Goal: Transaction & Acquisition: Book appointment/travel/reservation

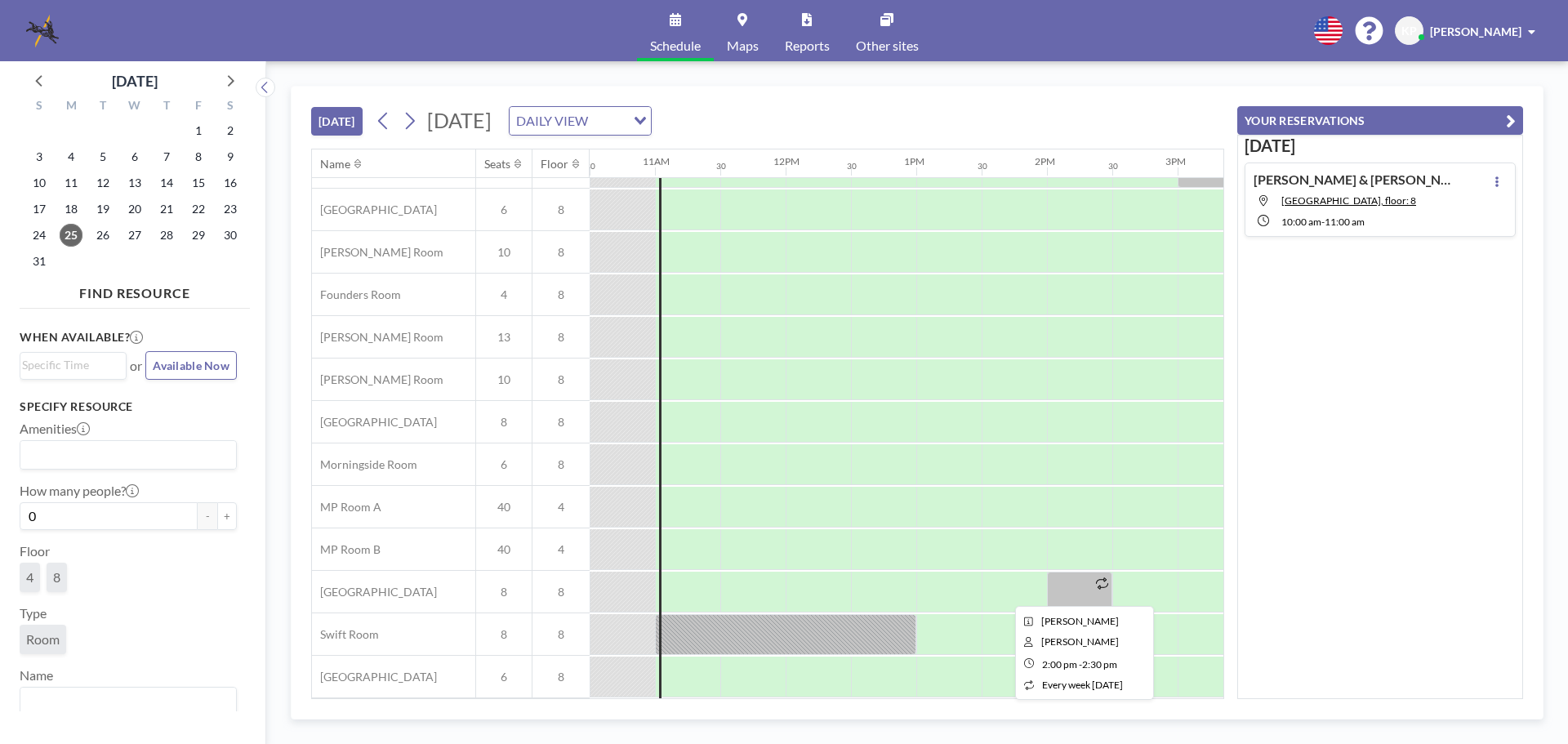
scroll to position [0, 1372]
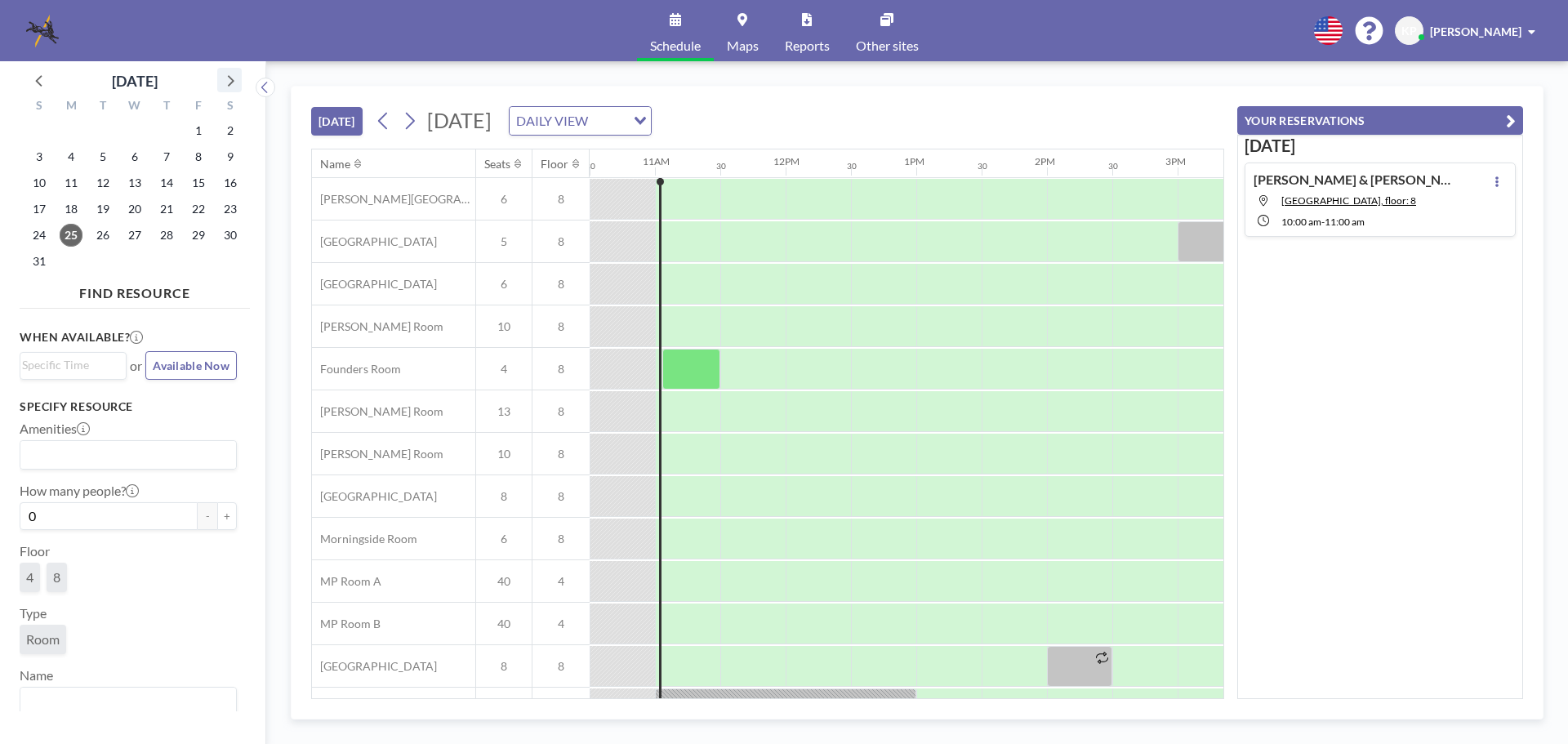
click at [227, 84] on icon at bounding box center [229, 80] width 22 height 22
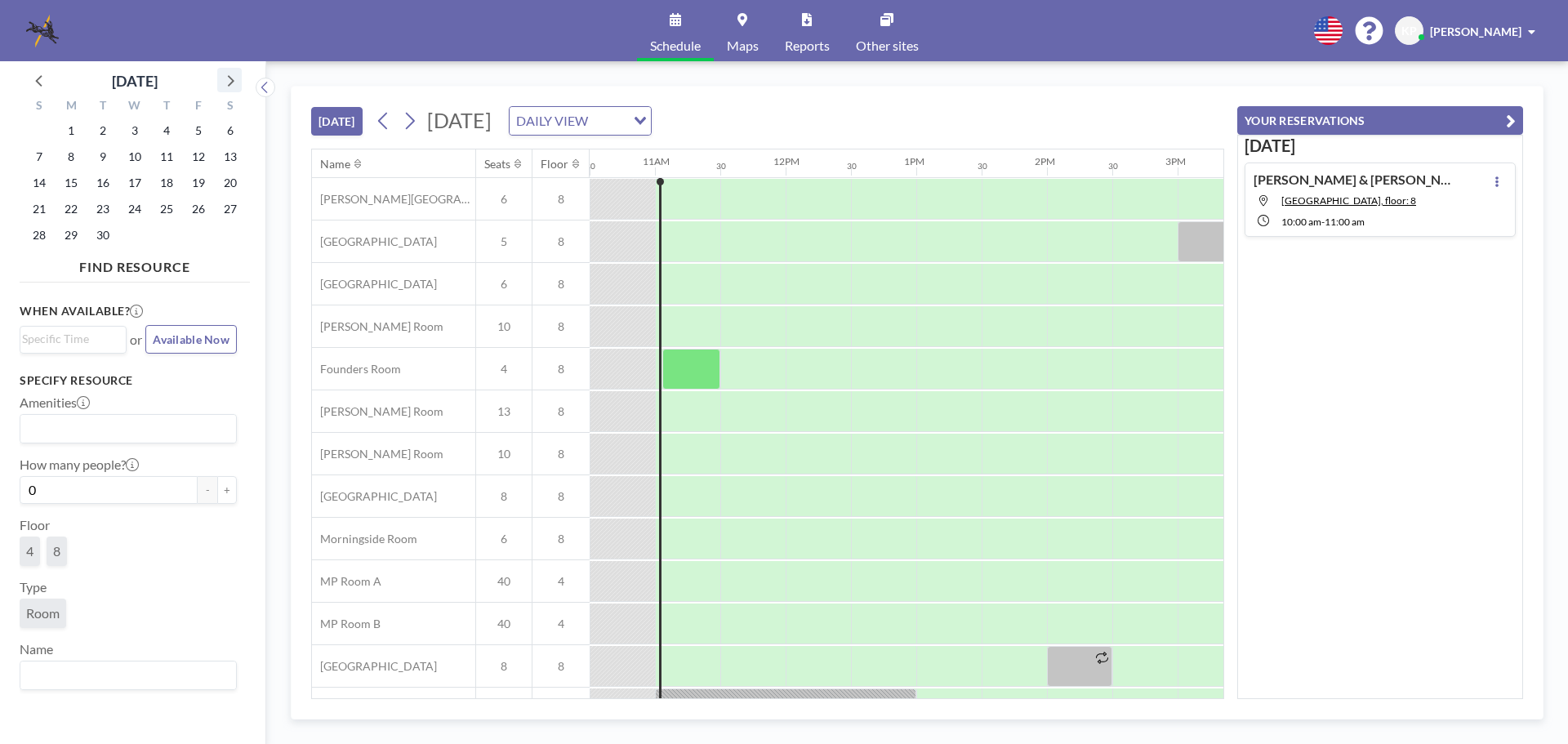
click at [227, 84] on icon at bounding box center [229, 80] width 22 height 22
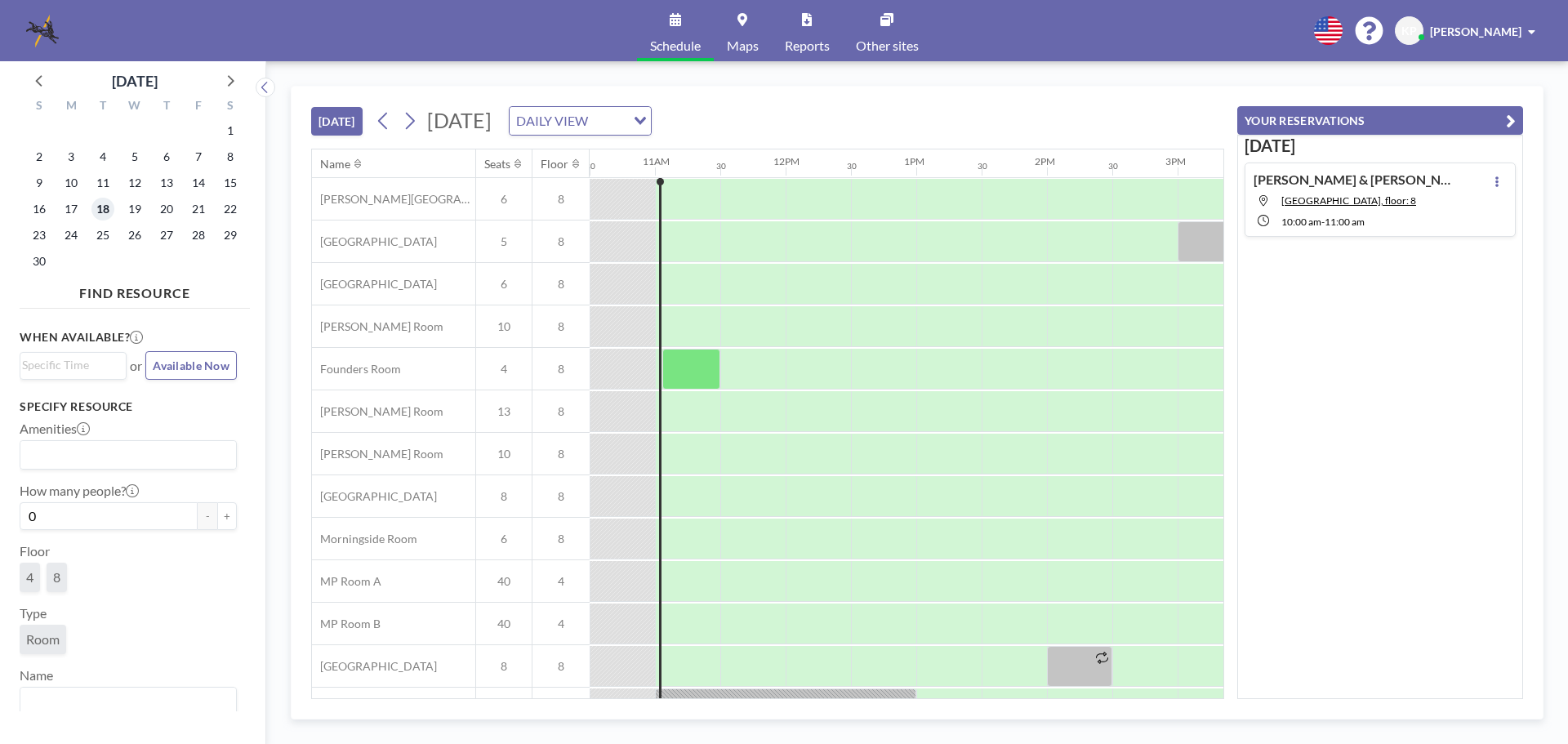
click at [101, 210] on span "18" at bounding box center [102, 209] width 23 height 23
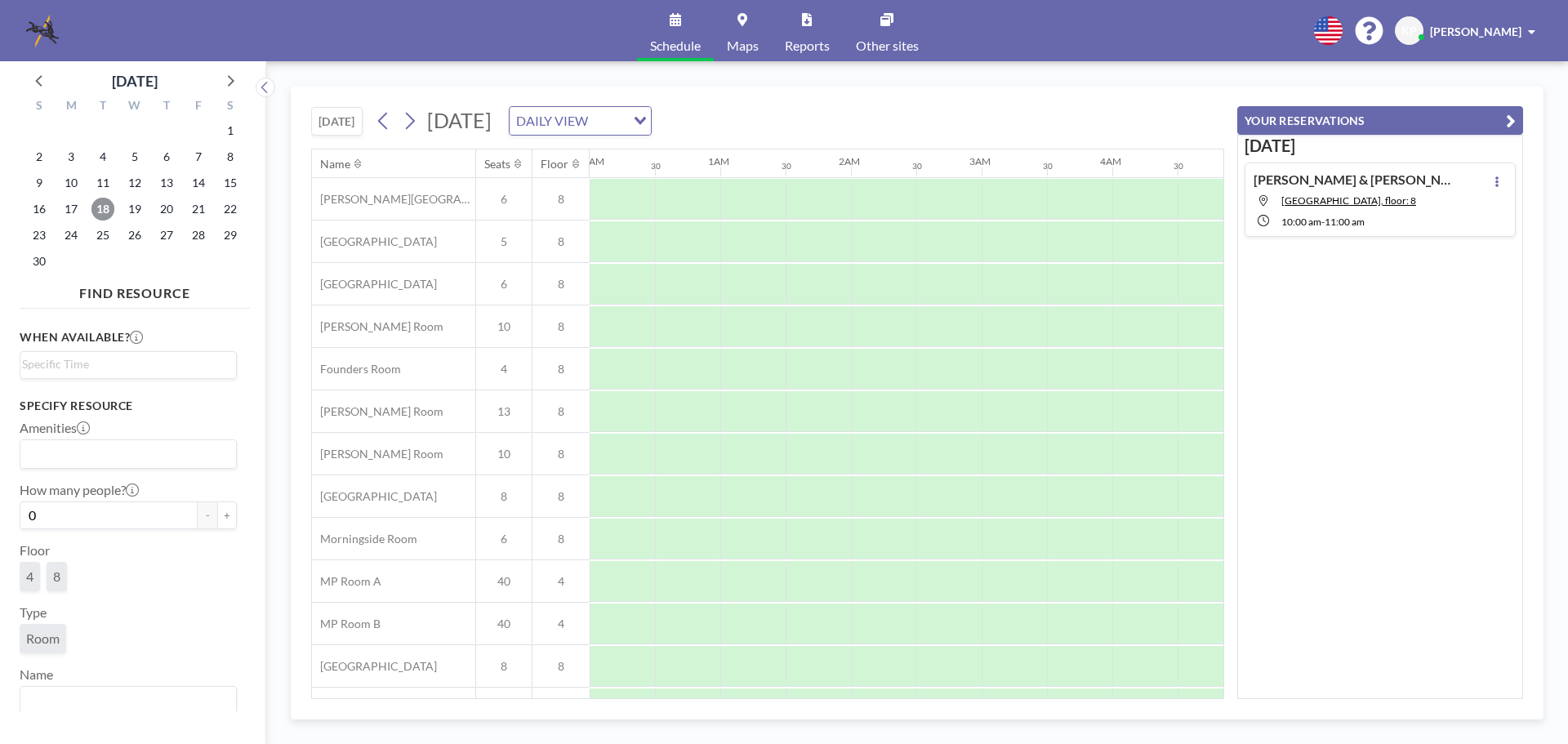
scroll to position [0, 980]
click at [930, 323] on div at bounding box center [948, 326] width 65 height 40
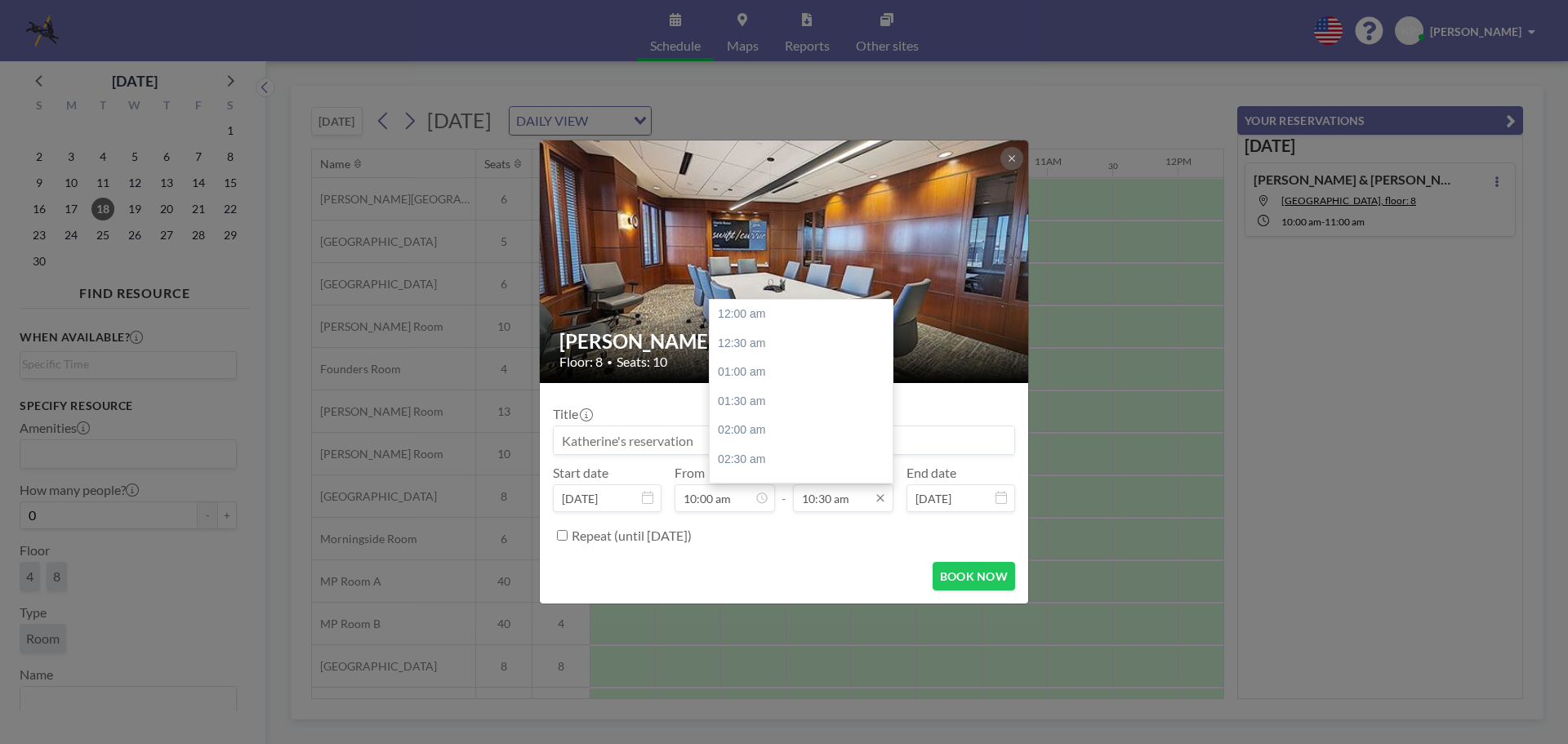
scroll to position [610, 0]
click at [857, 497] on input "10:30 am" at bounding box center [843, 499] width 100 height 28
click at [879, 500] on icon at bounding box center [880, 499] width 7 height 7
click at [753, 352] on div "03:30 pm" at bounding box center [806, 361] width 191 height 30
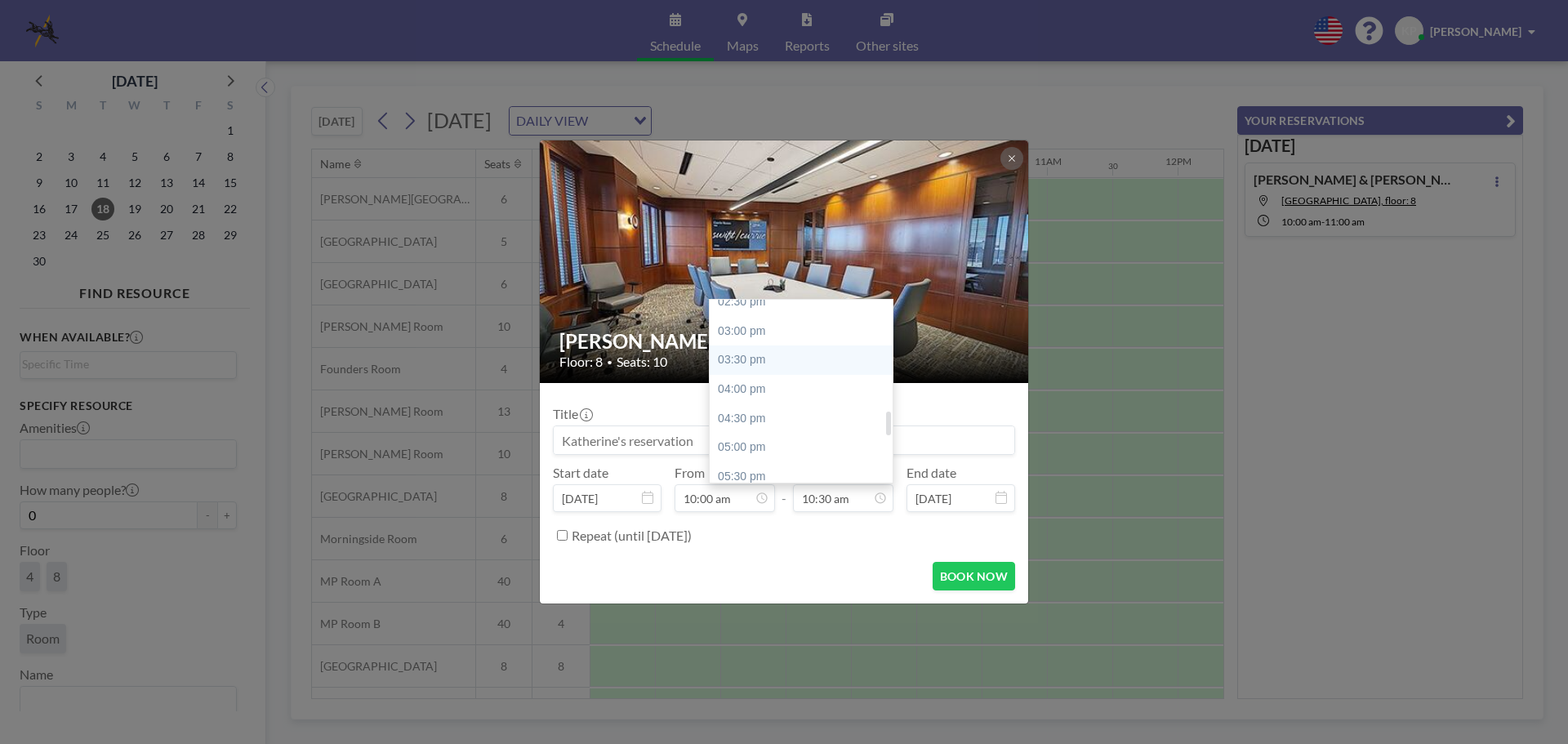
type input "03:30 pm"
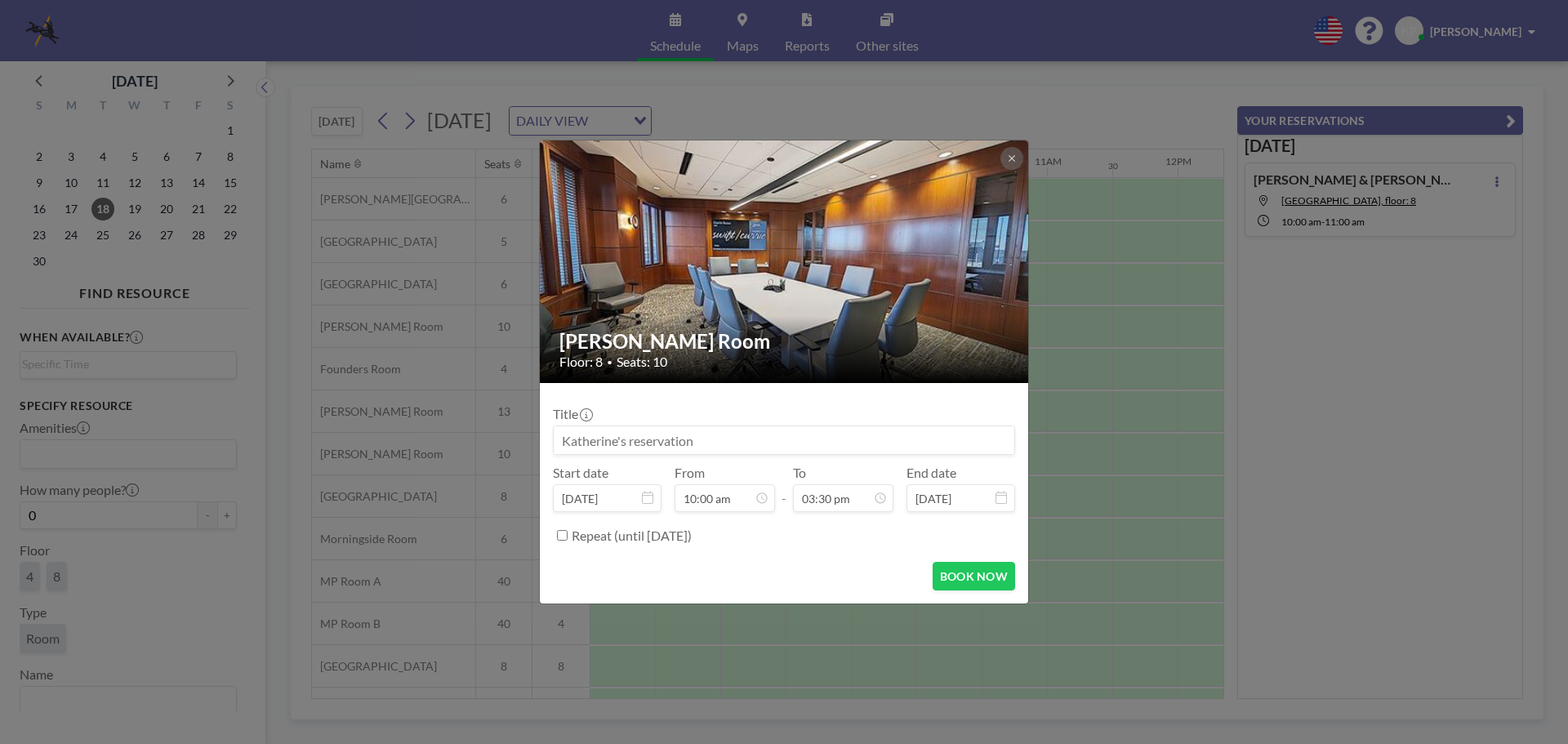
scroll to position [581, 0]
click at [707, 444] on input at bounding box center [784, 440] width 461 height 28
click at [715, 438] on input at bounding box center [784, 440] width 461 height 28
type input "Massage Therapist-[PERSON_NAME]"
drag, startPoint x: 788, startPoint y: 443, endPoint x: 411, endPoint y: 414, distance: 378.1
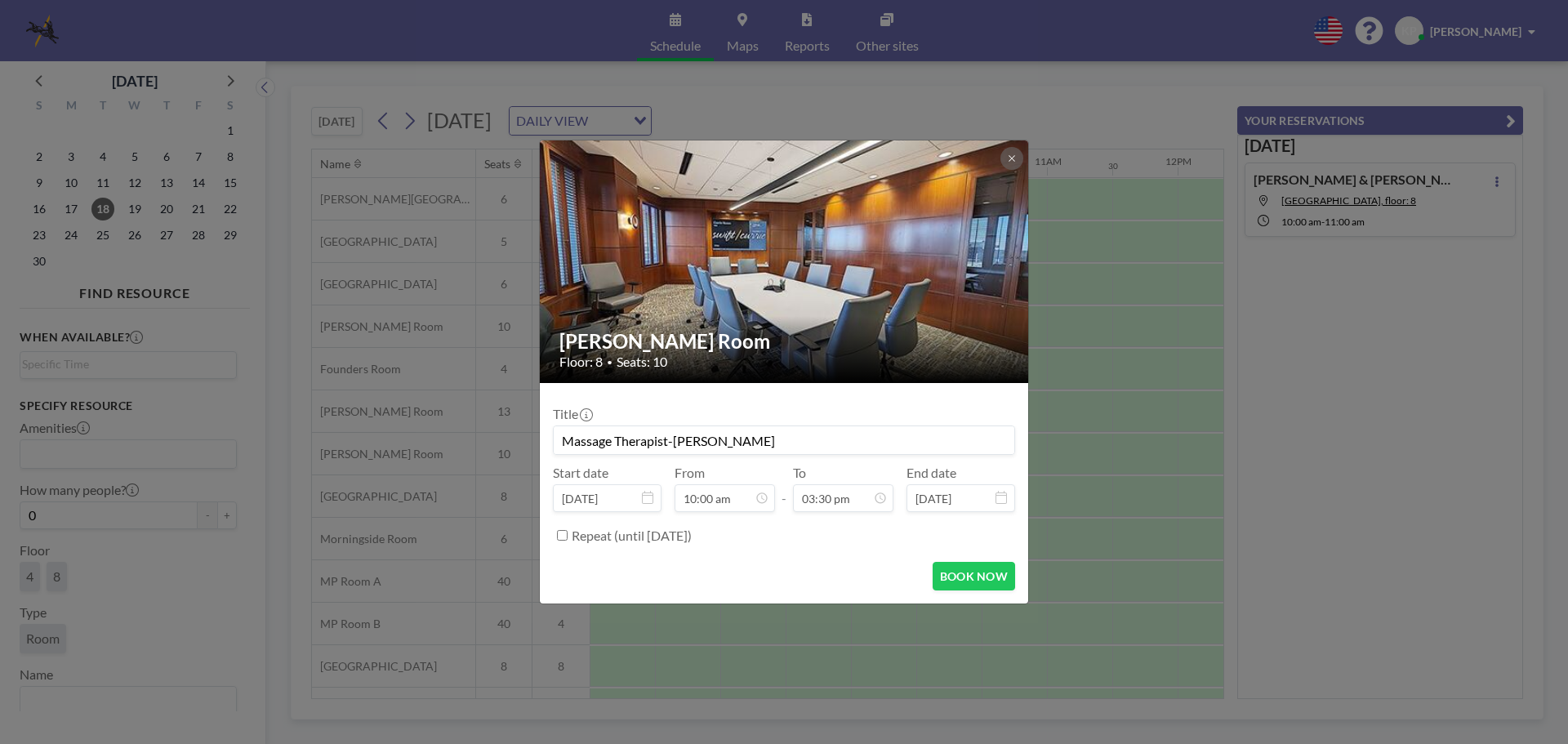
click at [411, 414] on div "[PERSON_NAME] Room Floor: 8 • Seats: 10 Title Massage Therapist-[PERSON_NAME] S…" at bounding box center [784, 372] width 1568 height 744
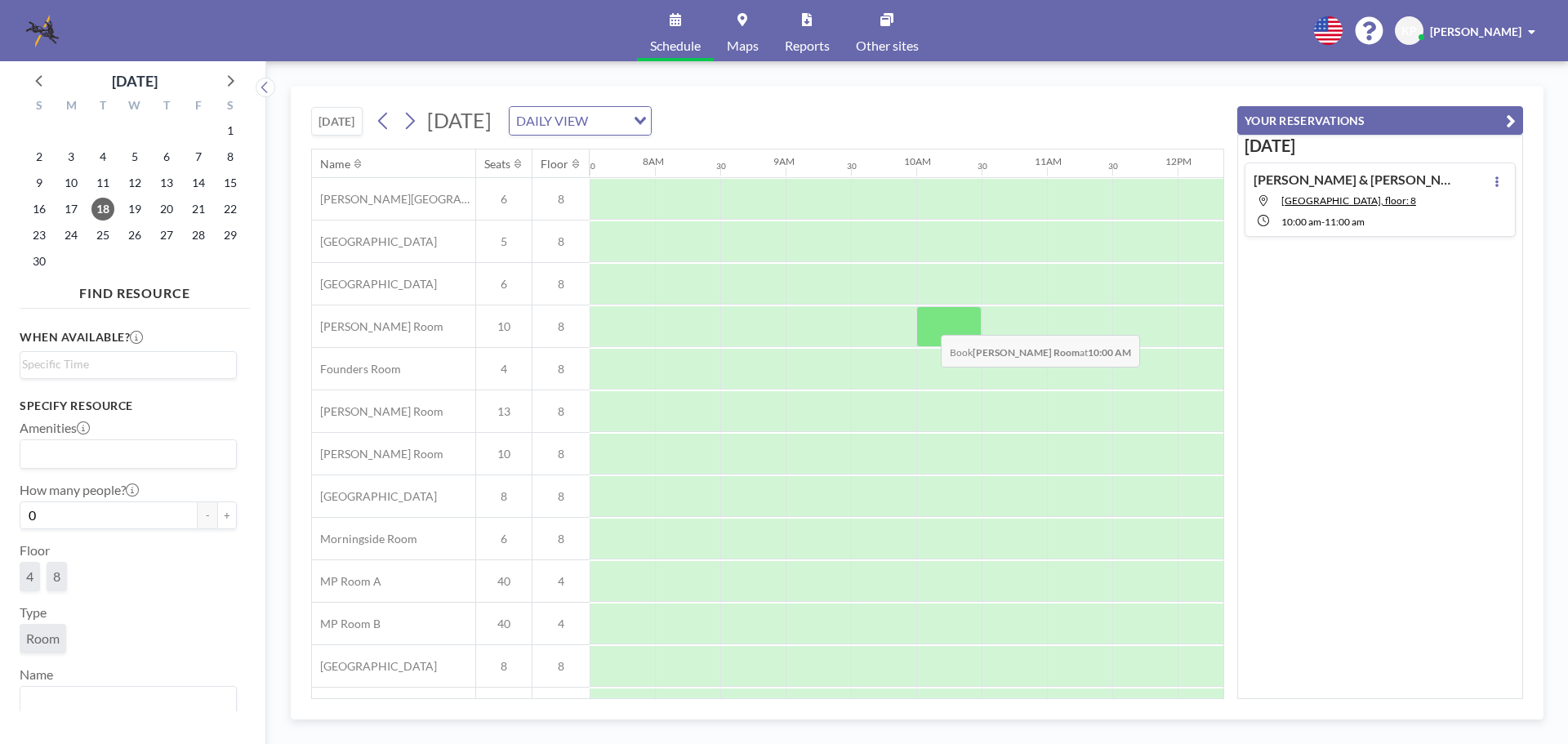
click at [928, 323] on div at bounding box center [948, 326] width 65 height 40
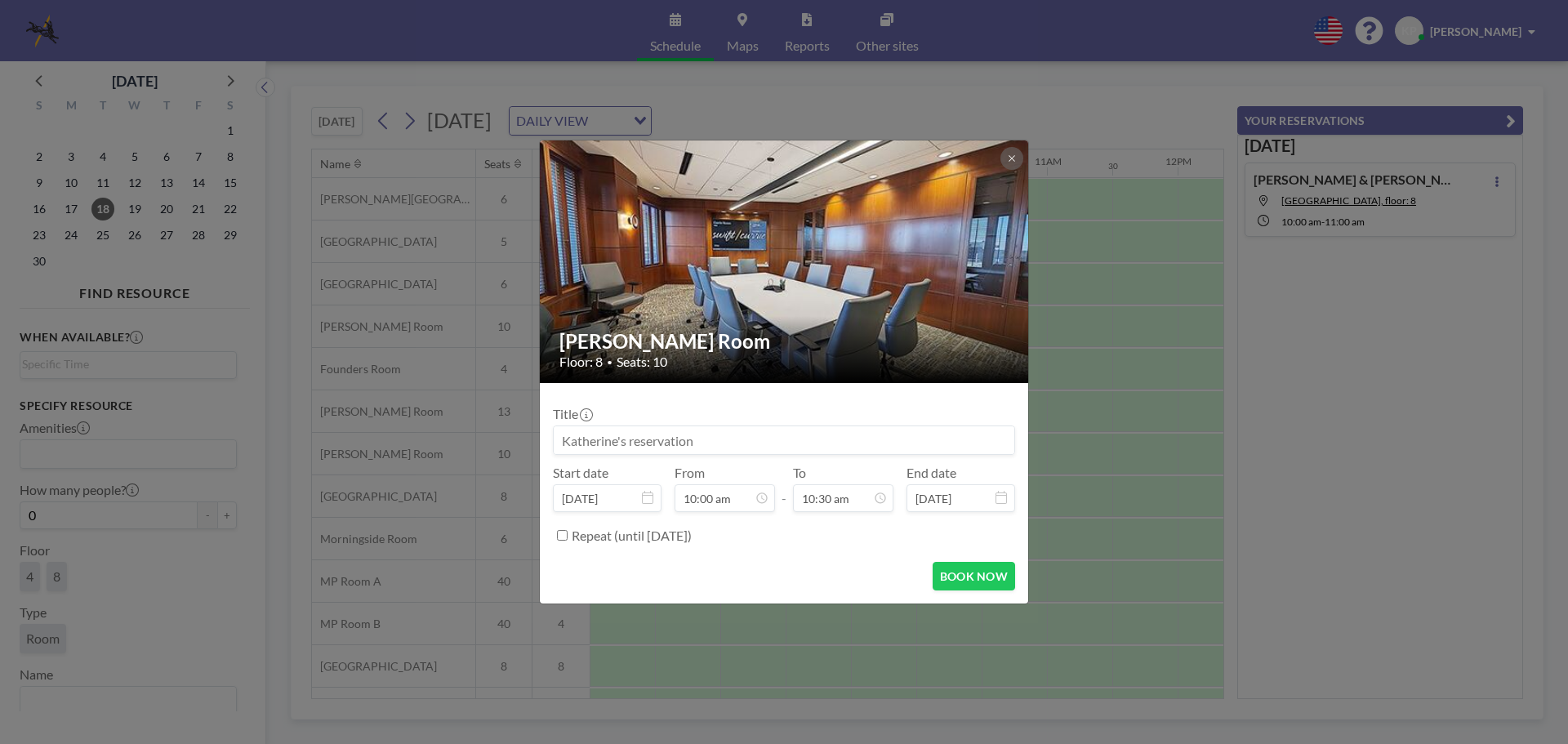
click at [702, 443] on input at bounding box center [784, 440] width 461 height 28
paste input "Swift [PERSON_NAME] Employee Well-Being Survey"
type input "Swift [PERSON_NAME] Employee Well-Being Survey"
drag, startPoint x: 766, startPoint y: 442, endPoint x: 439, endPoint y: 424, distance: 327.5
click at [440, 440] on div "[PERSON_NAME] Room Floor: 8 • Seats: 10 Title Swift [PERSON_NAME] Employee Well…" at bounding box center [784, 372] width 1568 height 744
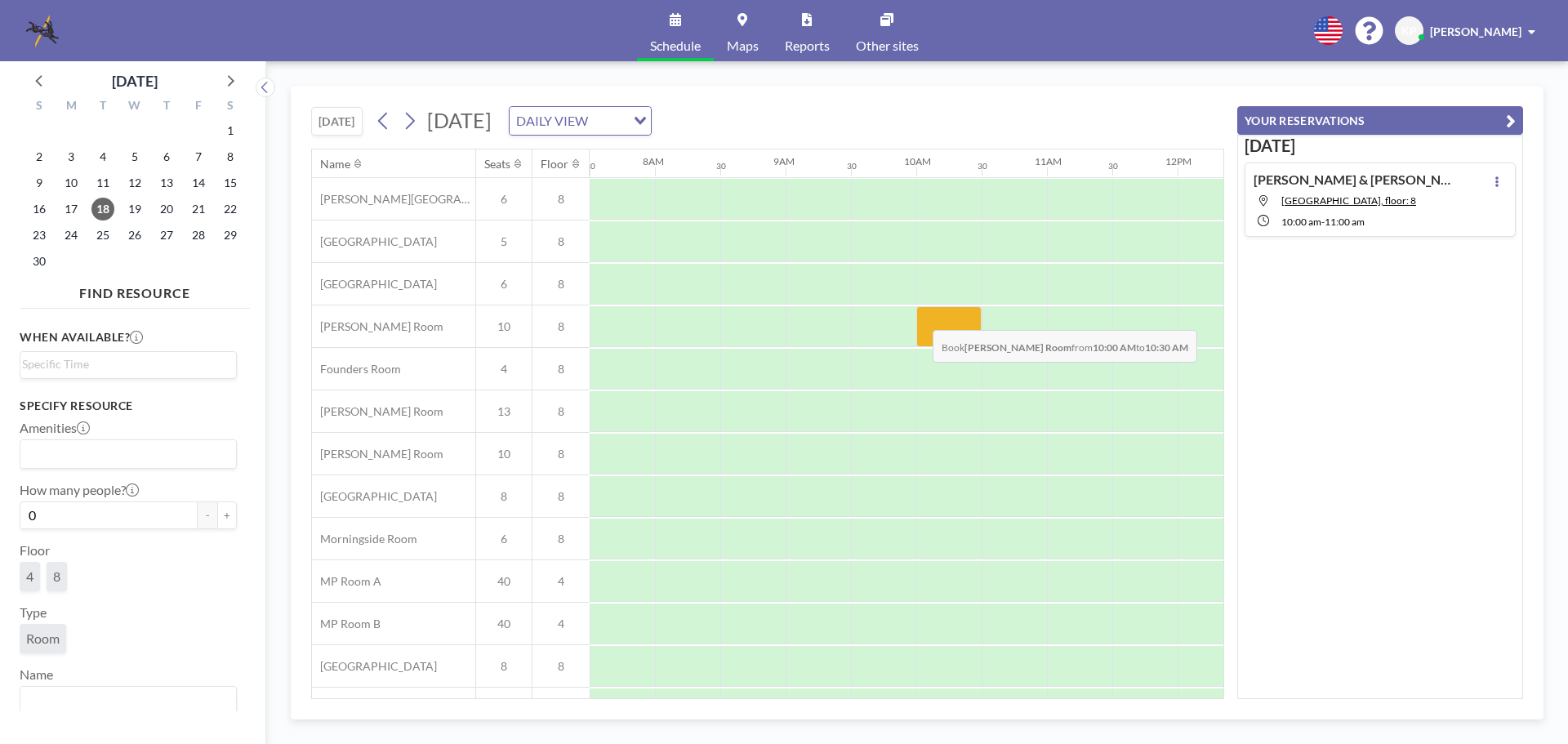
click at [920, 318] on div at bounding box center [948, 326] width 65 height 40
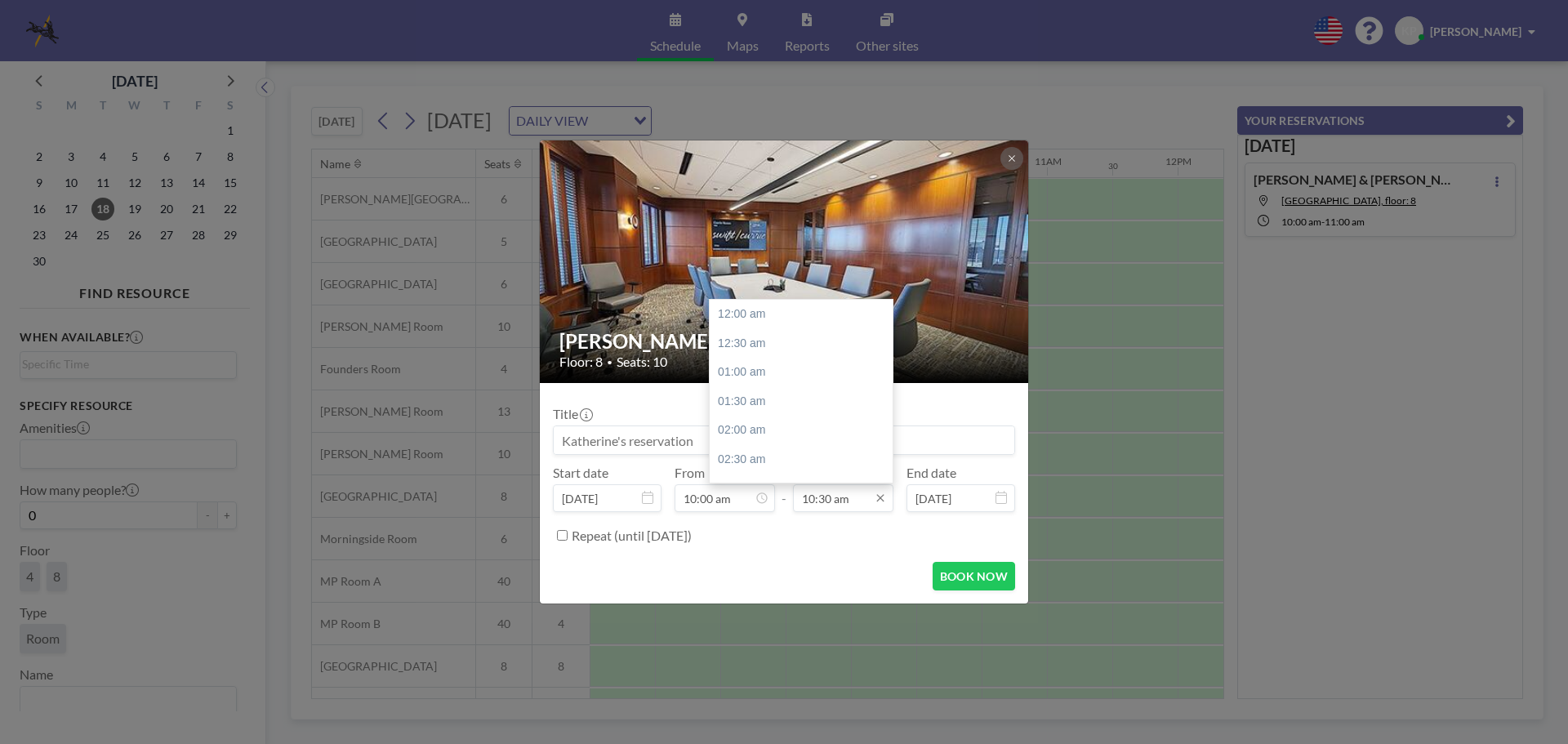
scroll to position [610, 0]
click at [827, 496] on input "10:30 am" at bounding box center [843, 499] width 100 height 28
click at [773, 366] on div "03:30 pm" at bounding box center [806, 361] width 191 height 30
type input "03:30 pm"
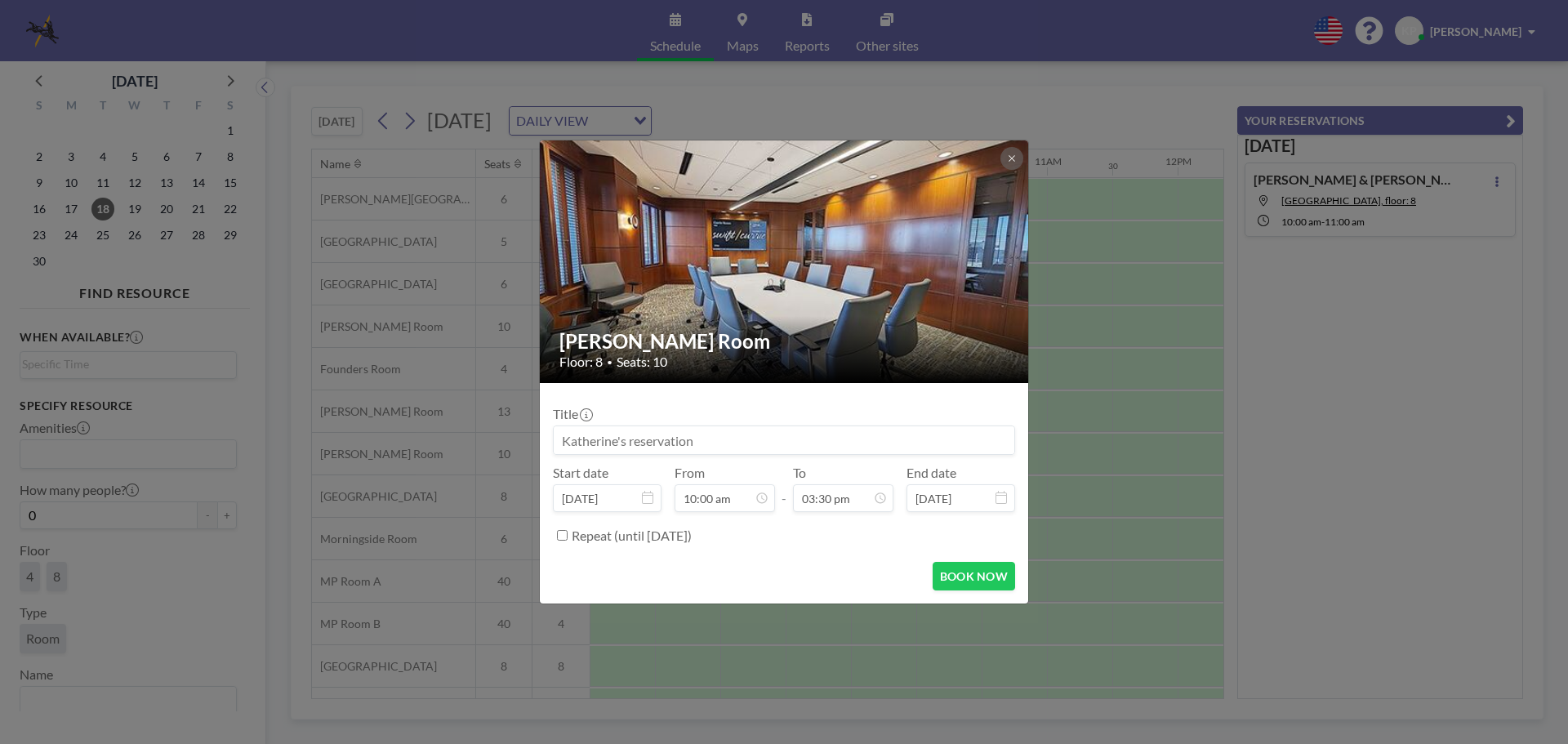
click at [692, 434] on input at bounding box center [784, 440] width 461 height 28
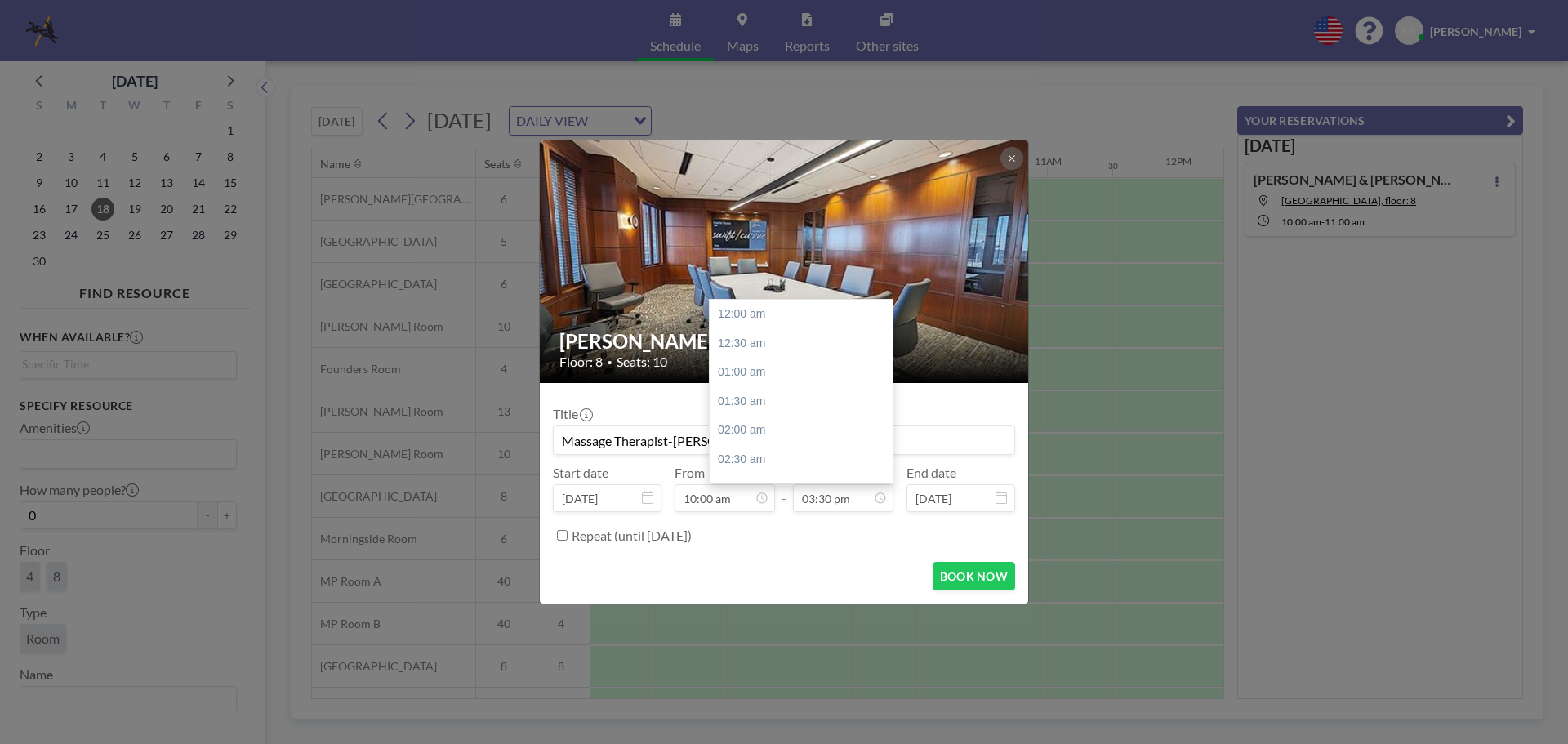
scroll to position [902, 0]
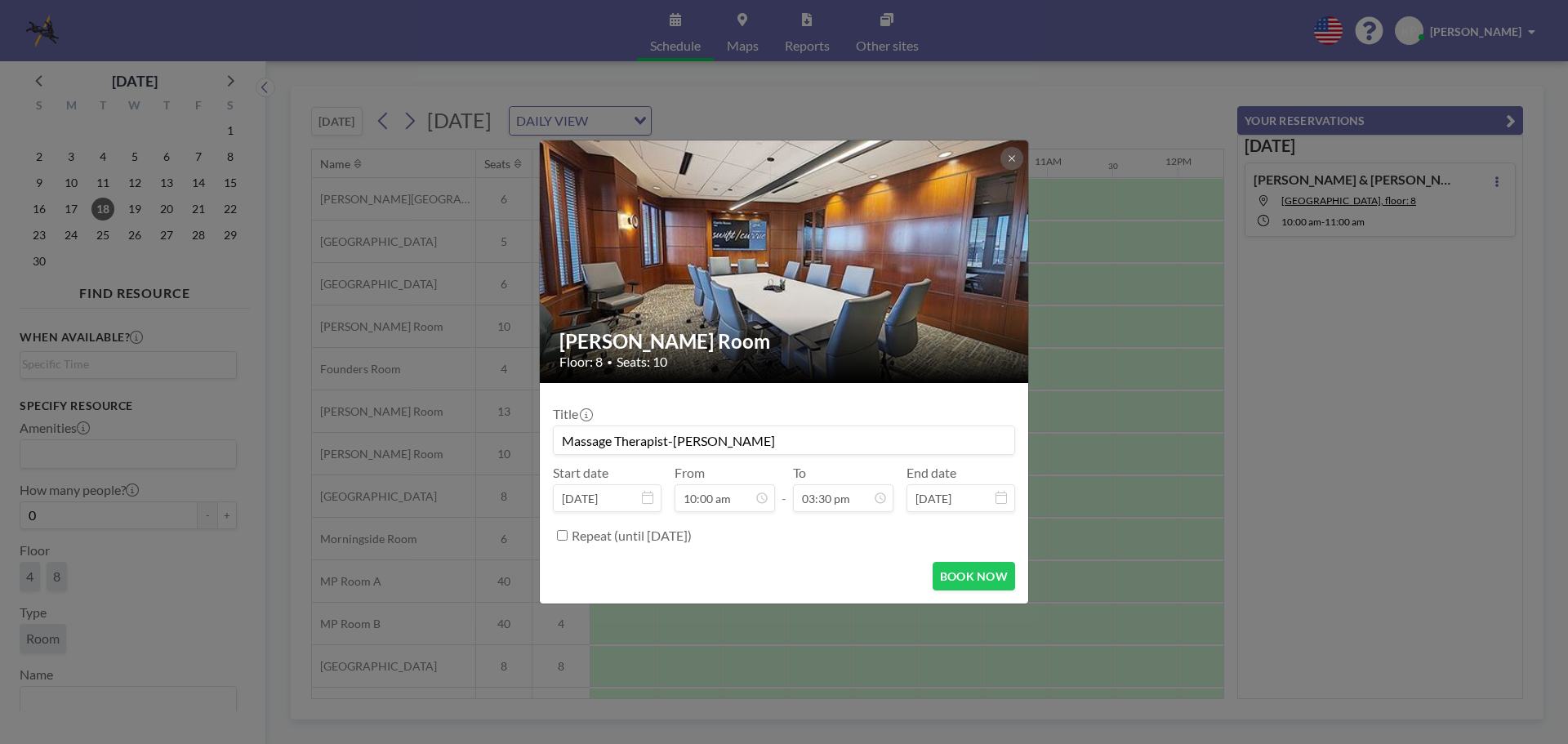
drag, startPoint x: 791, startPoint y: 440, endPoint x: 564, endPoint y: 449, distance: 227.2
click at [564, 449] on input "Massage Therapist-[PERSON_NAME]" at bounding box center [784, 440] width 461 height 28
type input "Massage Therapist-[PERSON_NAME]"
click at [968, 570] on button "BOOK NOW" at bounding box center [974, 576] width 83 height 29
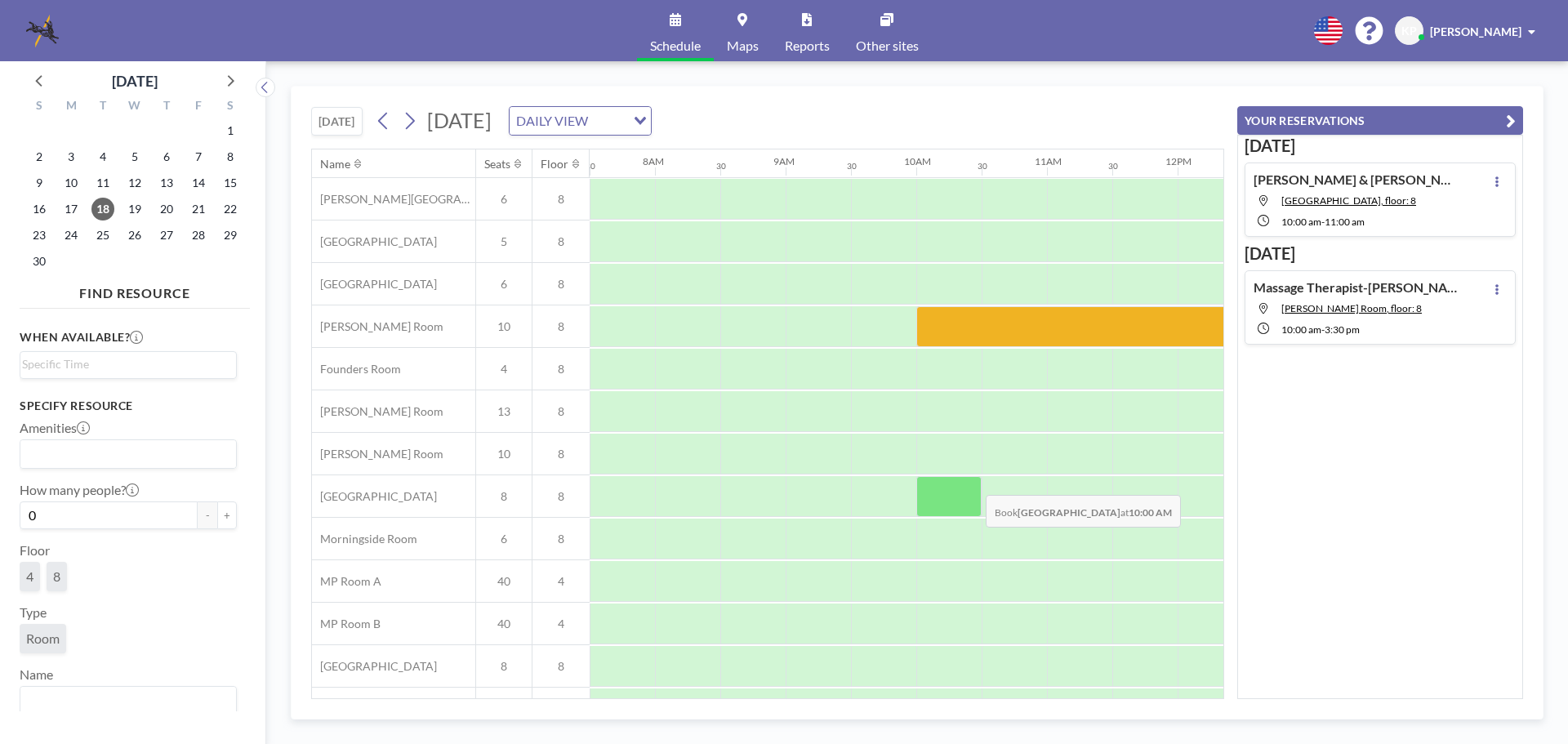
scroll to position [83, 980]
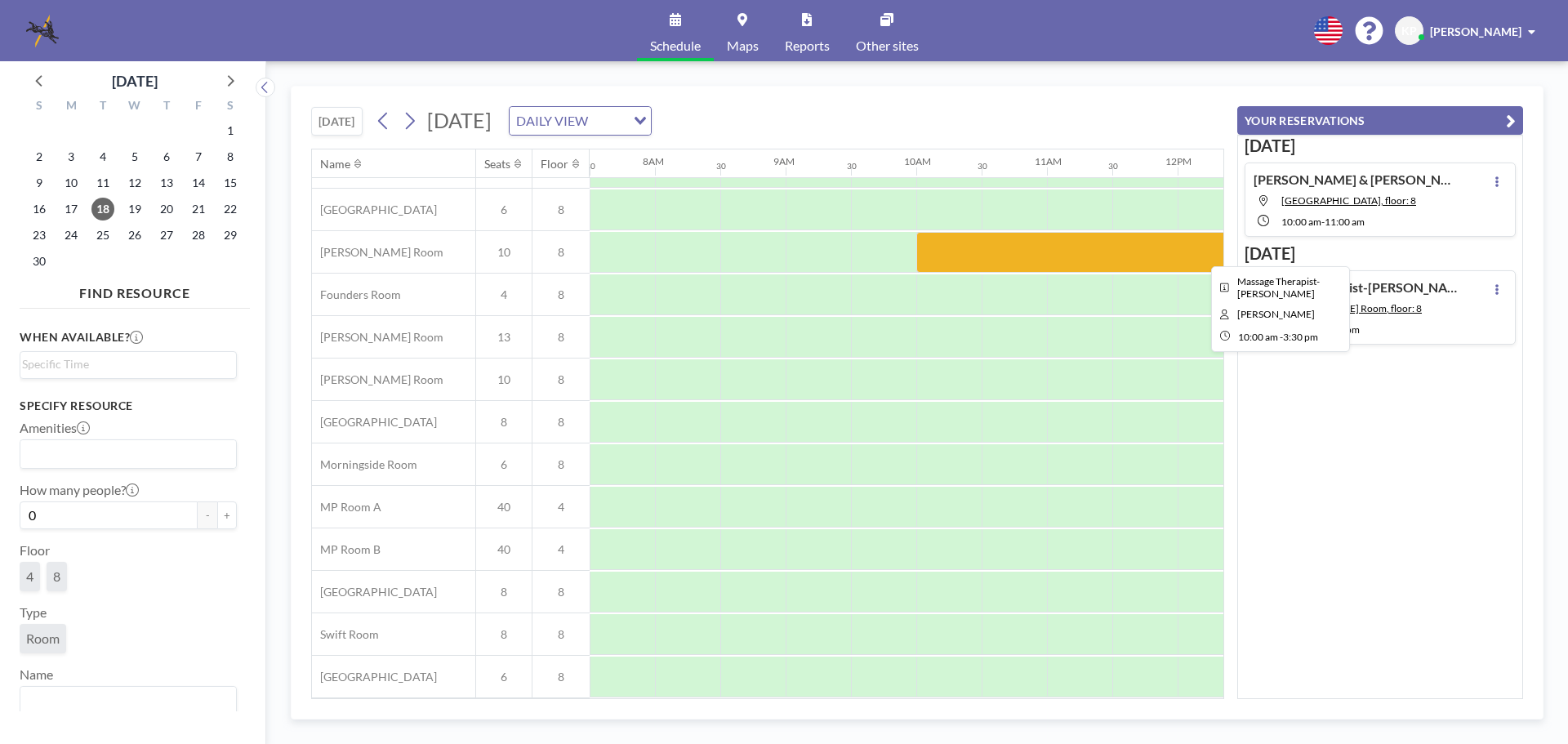
drag, startPoint x: 941, startPoint y: 239, endPoint x: 947, endPoint y: 247, distance: 10.0
click at [947, 247] on div at bounding box center [1275, 252] width 719 height 40
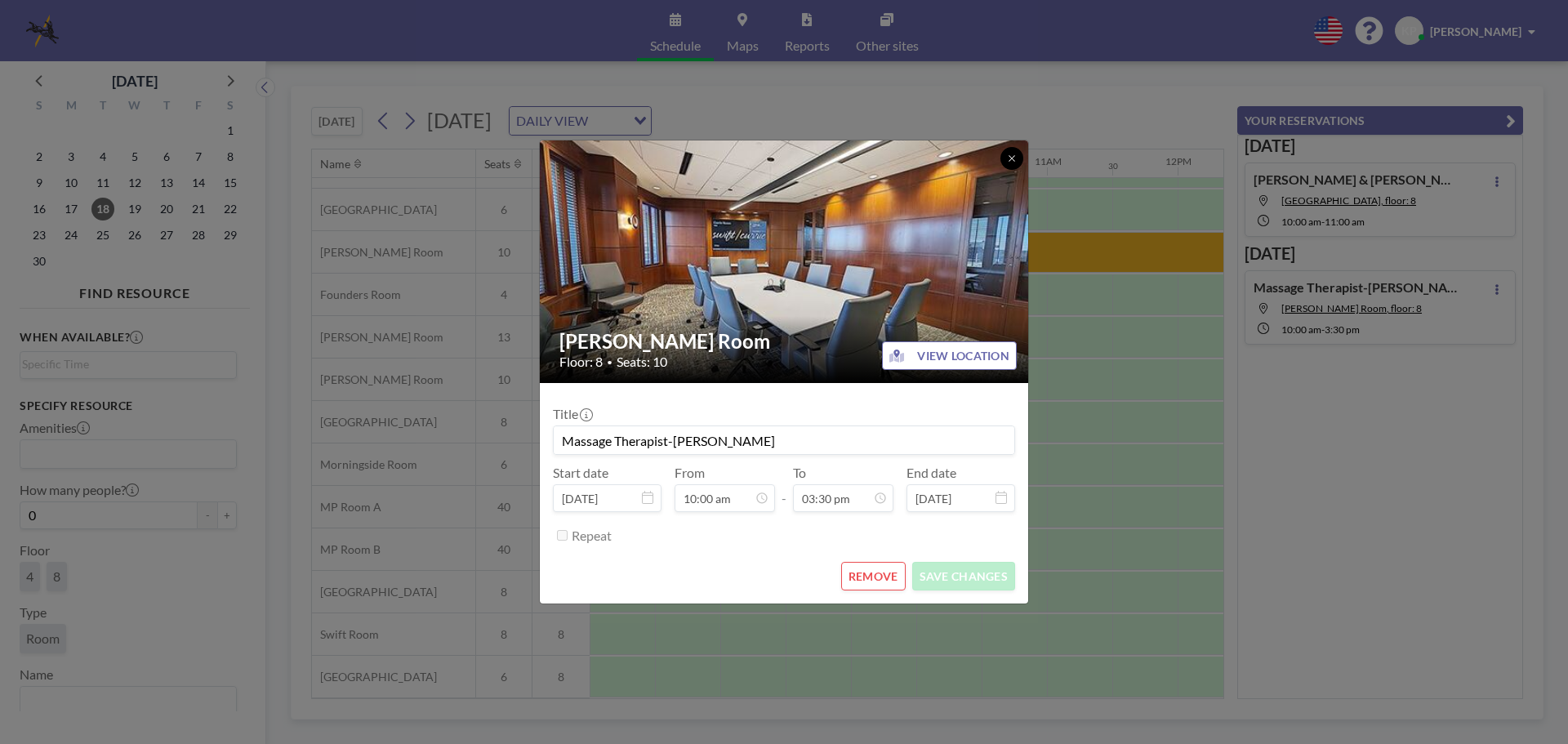
click at [1003, 160] on button at bounding box center [1012, 158] width 23 height 23
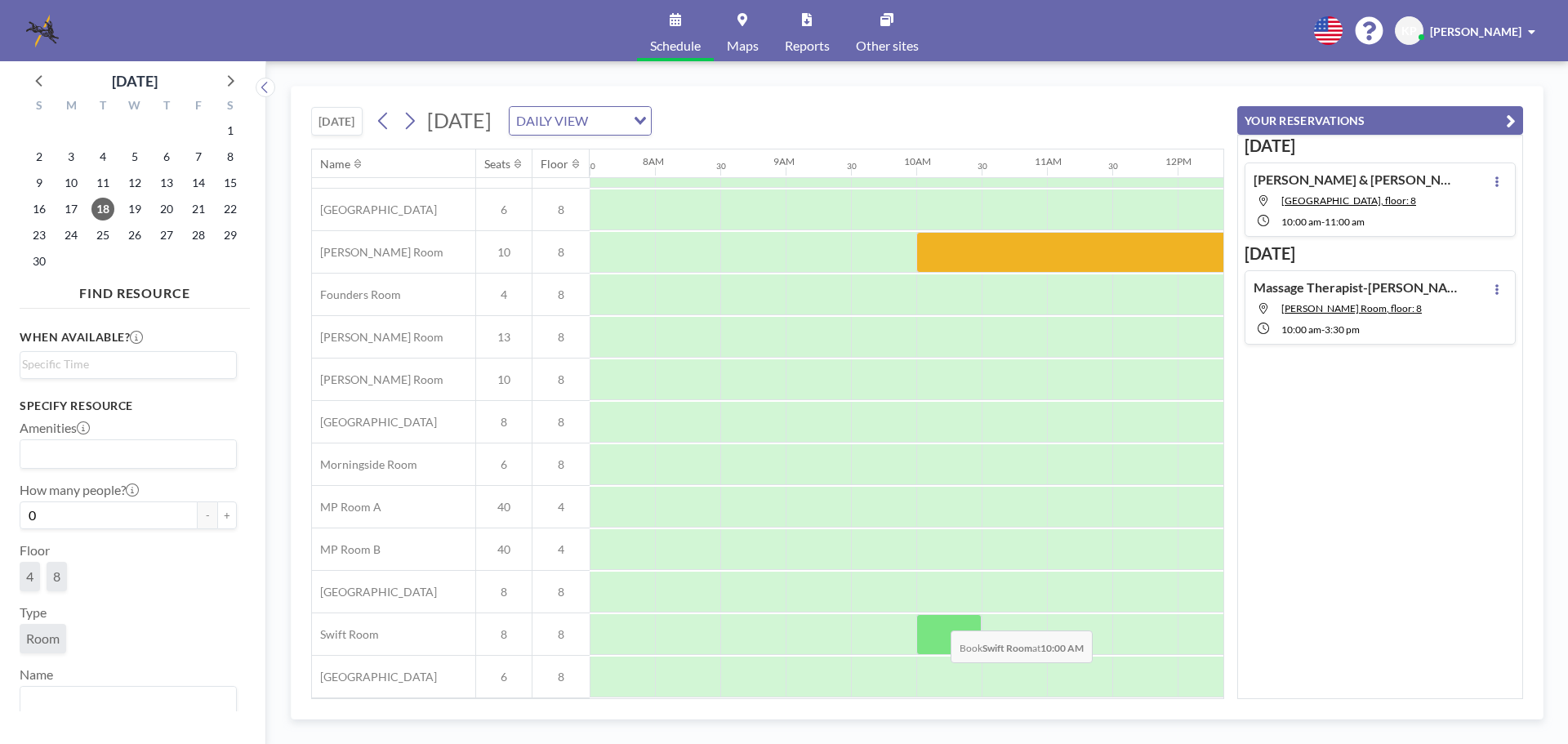
click at [938, 619] on div at bounding box center [948, 635] width 65 height 40
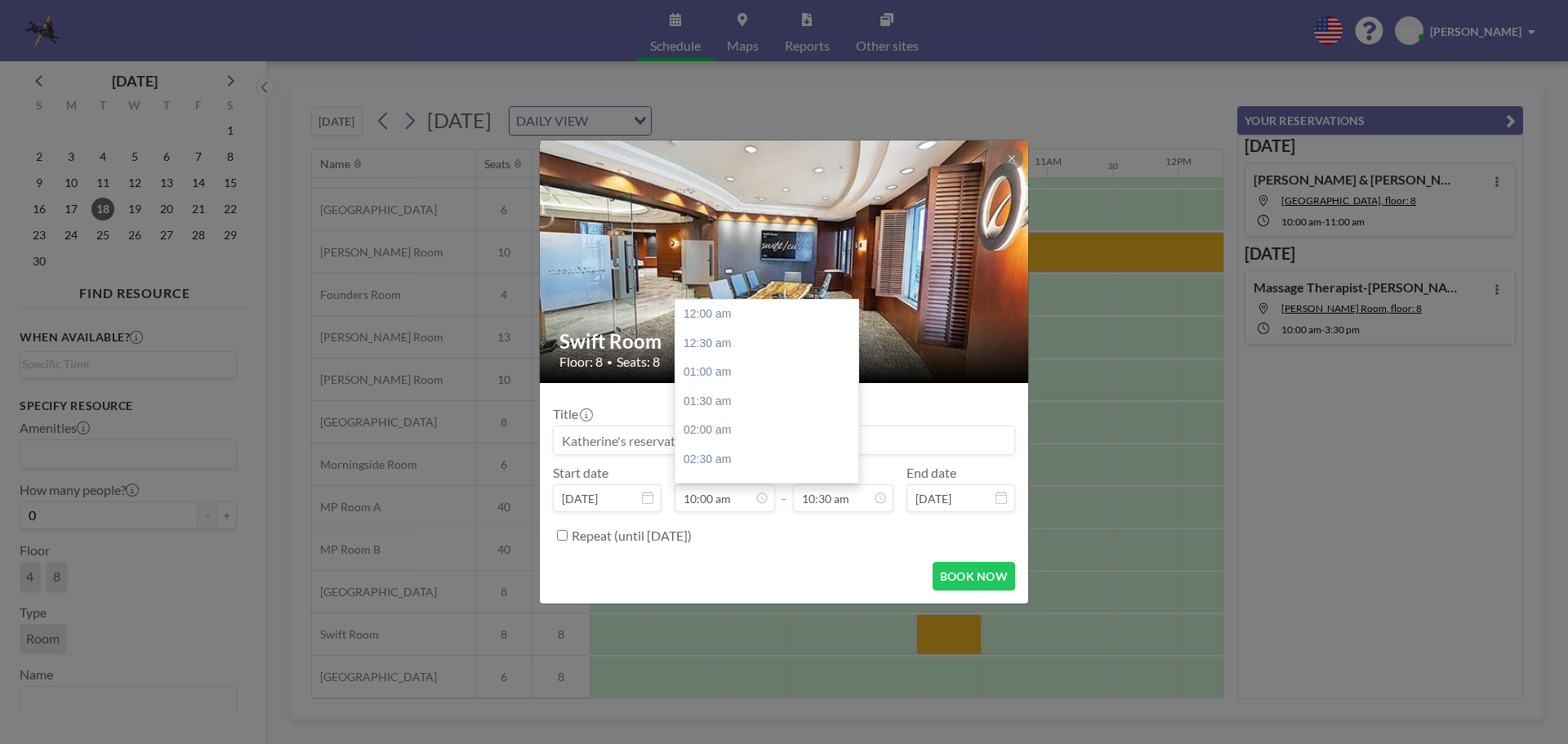
scroll to position [581, 0]
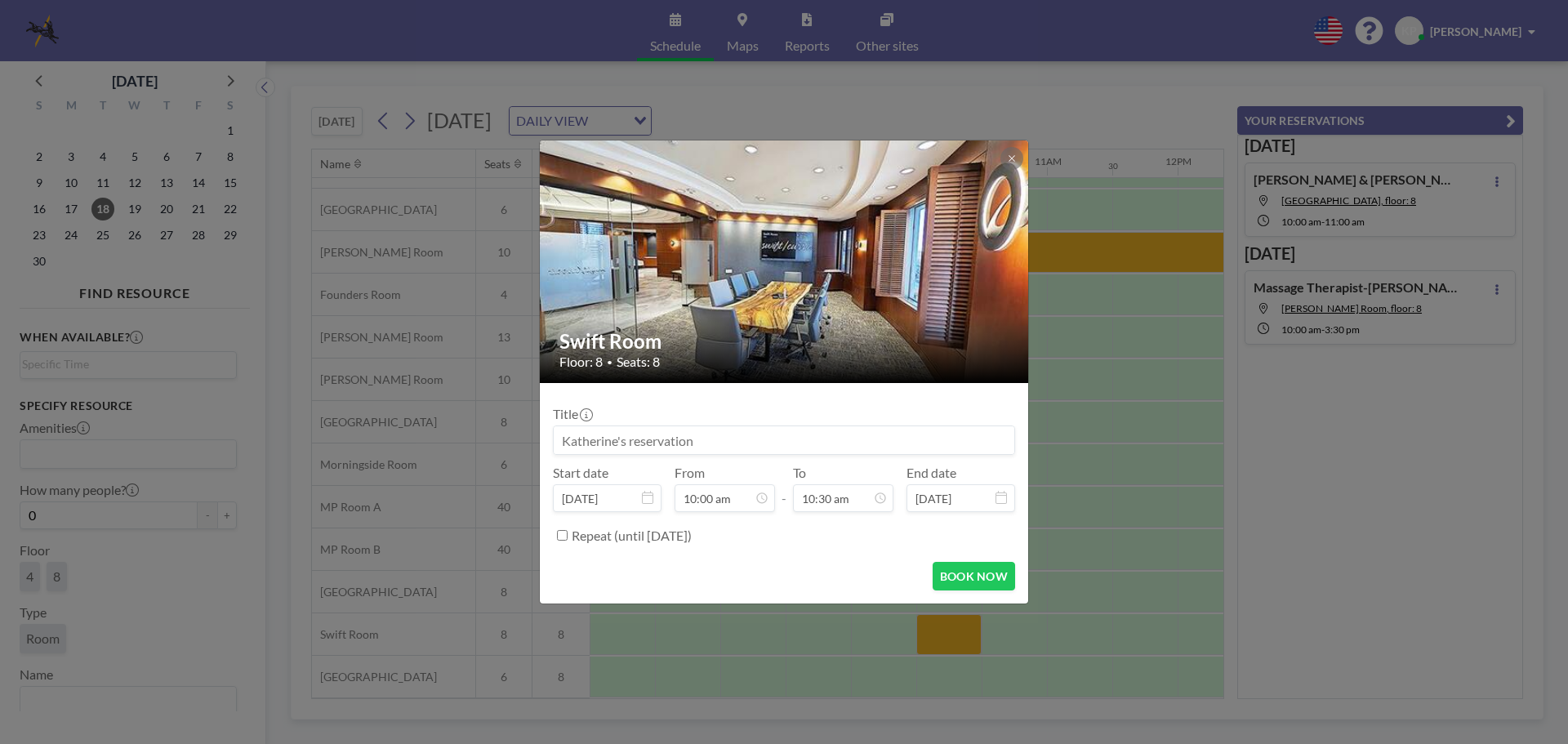
click at [737, 432] on input at bounding box center [784, 440] width 461 height 28
paste input "Massage Therapist-[PERSON_NAME]"
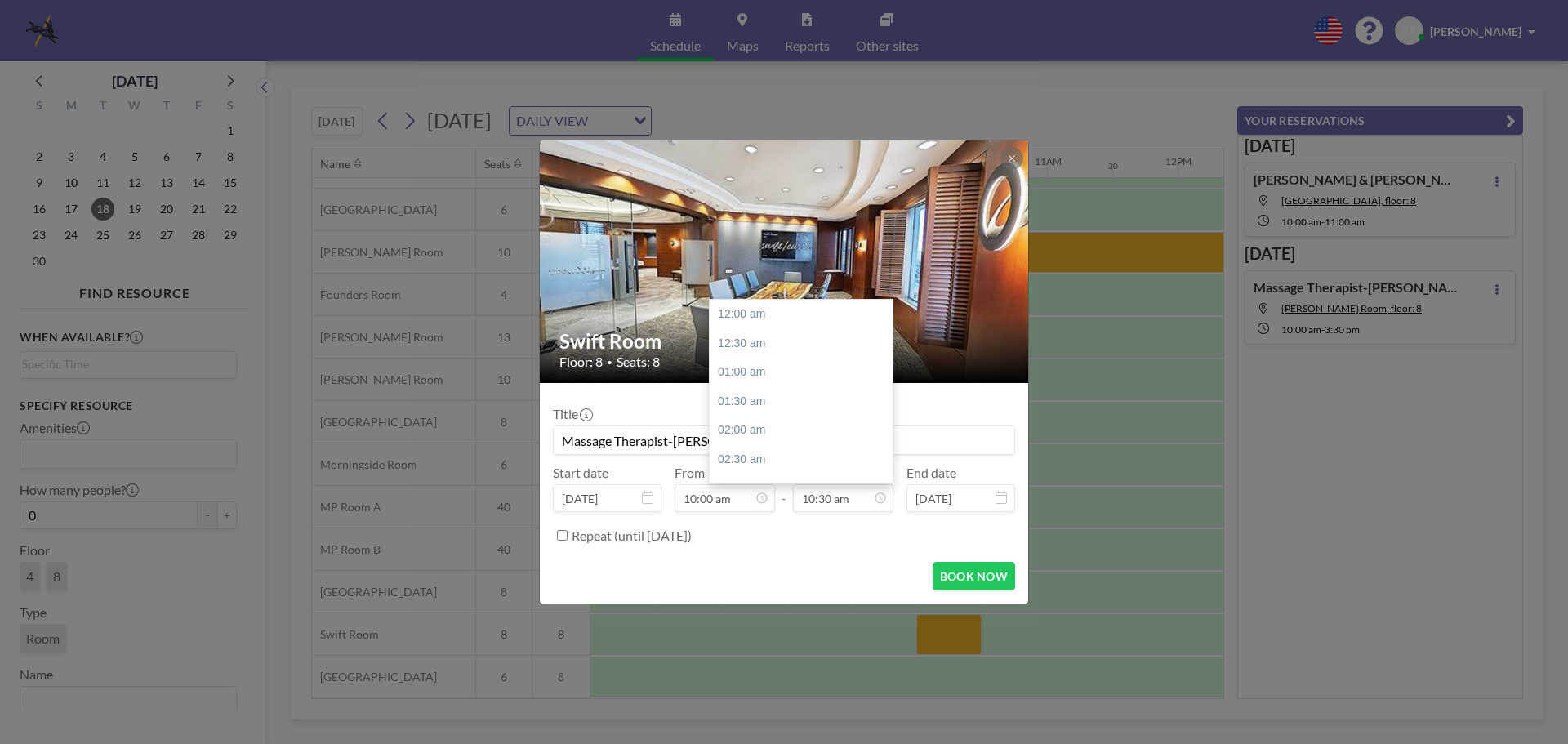
scroll to position [610, 0]
type input "Massage Therapist-[PERSON_NAME]"
click at [883, 495] on icon at bounding box center [880, 498] width 13 height 13
click at [766, 369] on div "03:30 pm" at bounding box center [806, 361] width 191 height 30
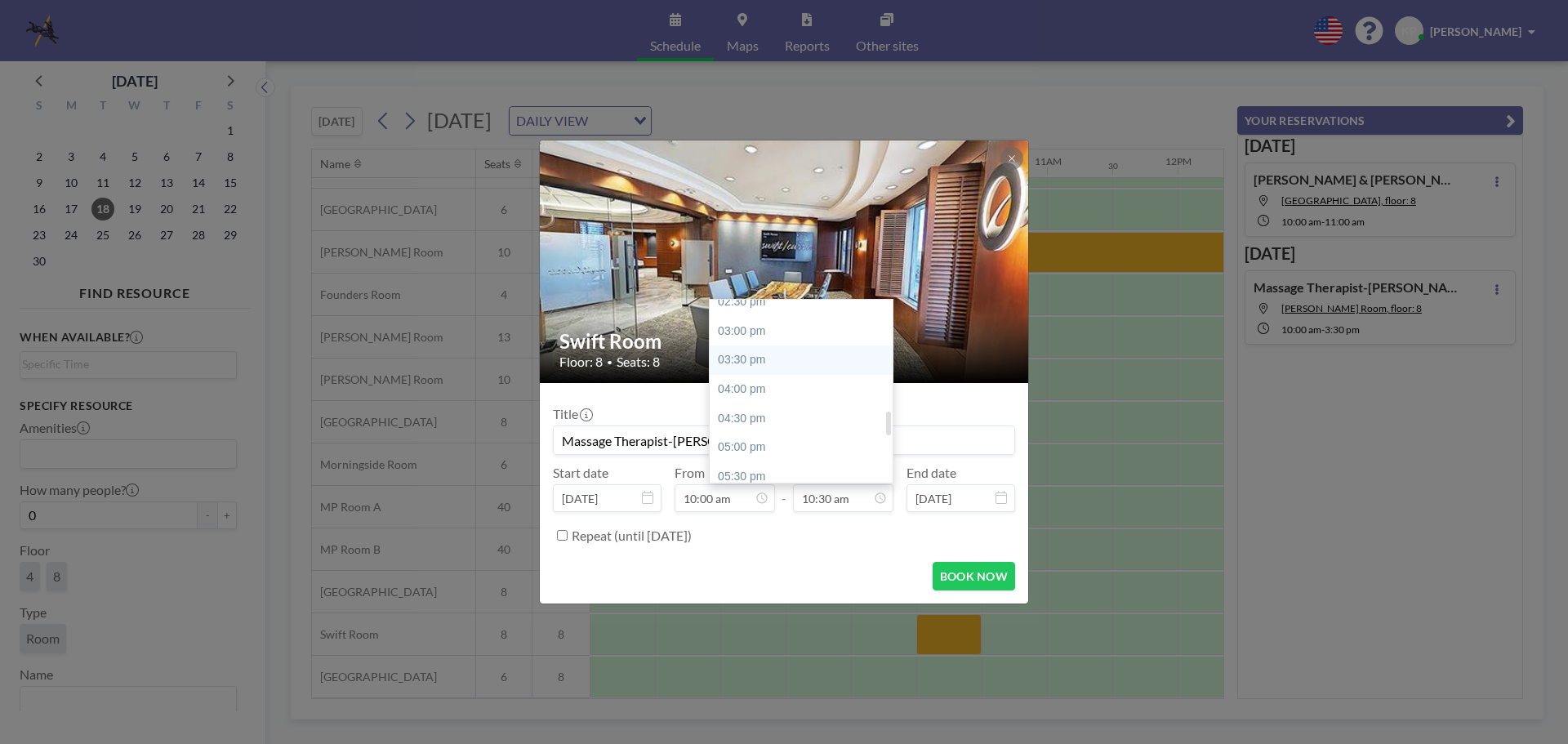
type input "03:30 pm"
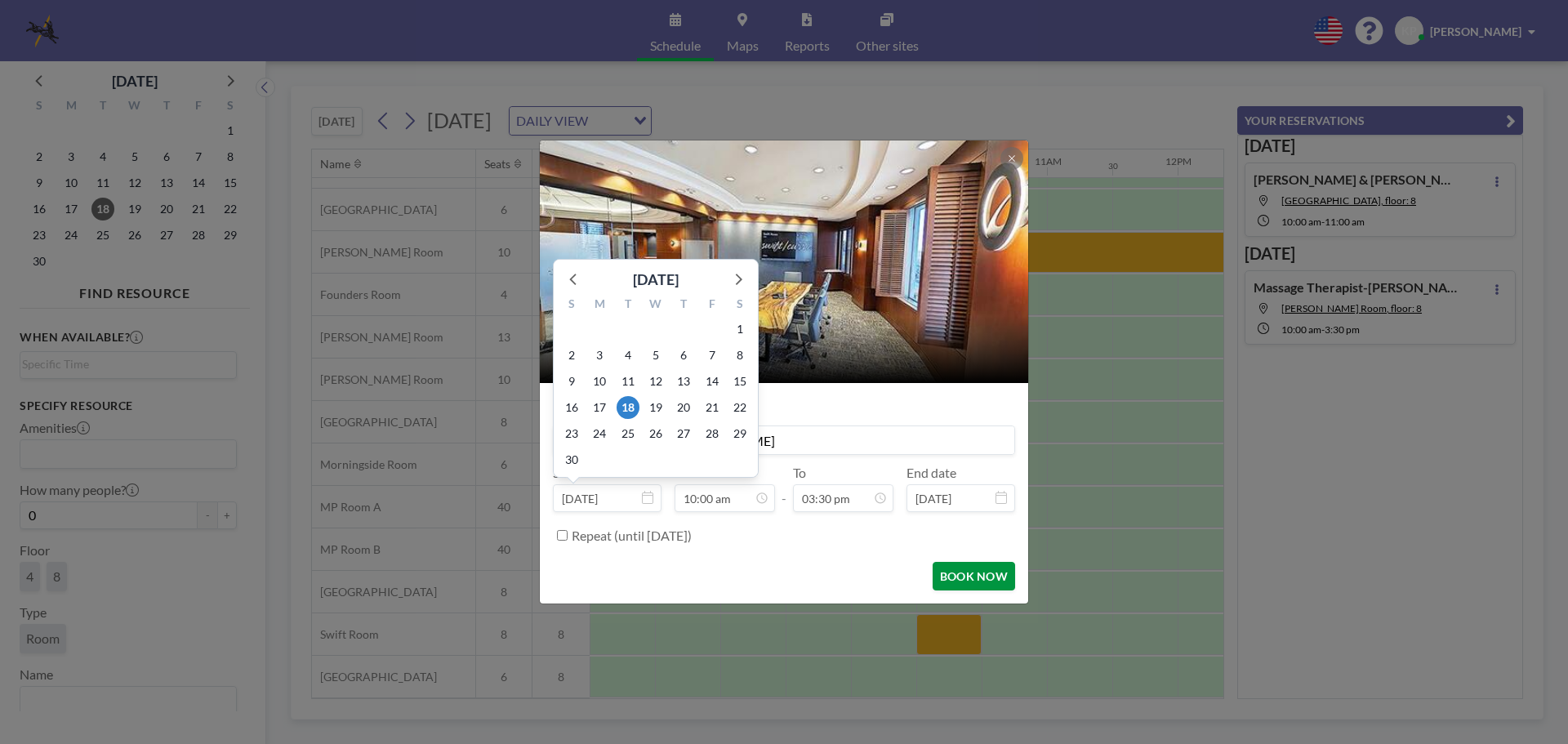
scroll to position [581, 0]
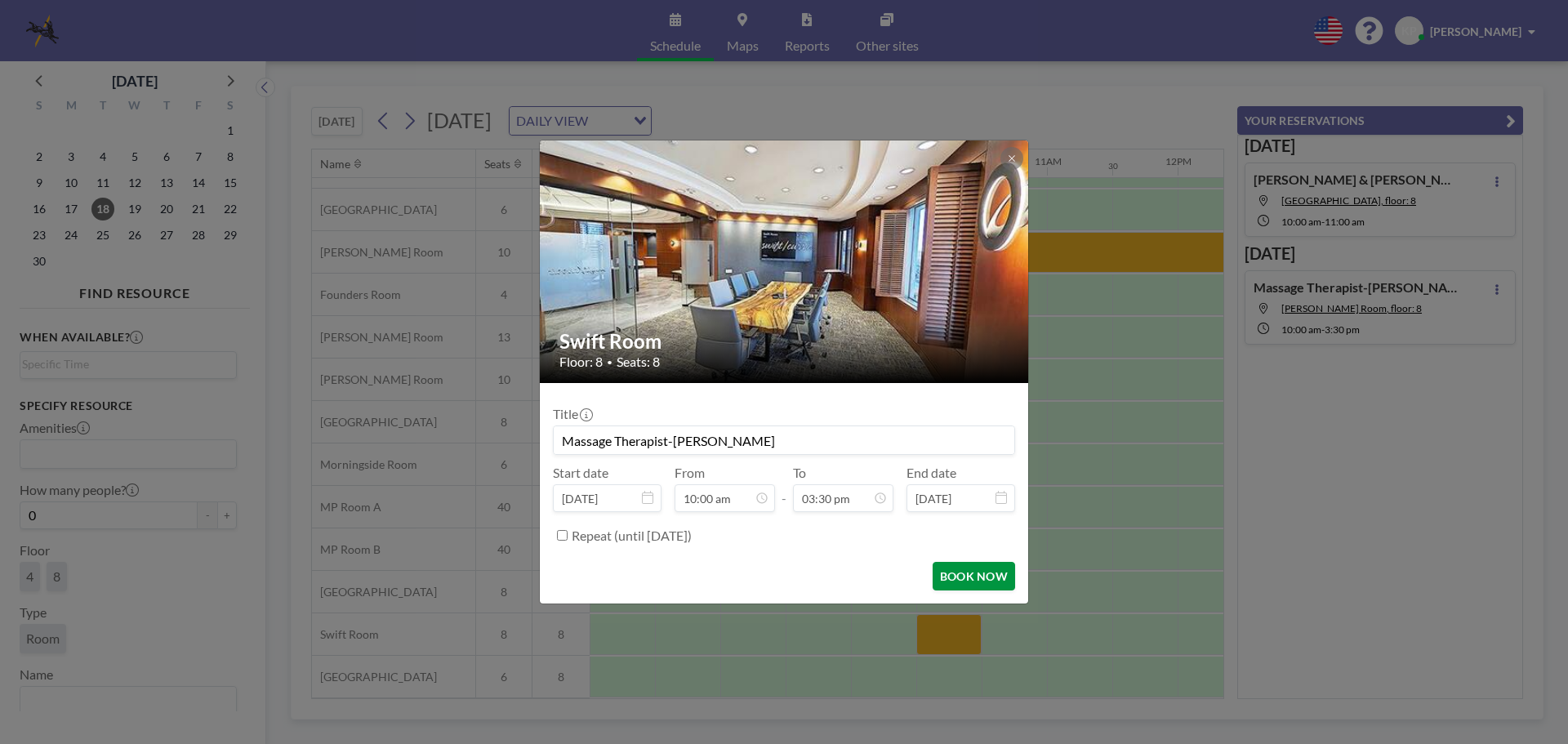
click at [978, 570] on button "BOOK NOW" at bounding box center [974, 576] width 83 height 29
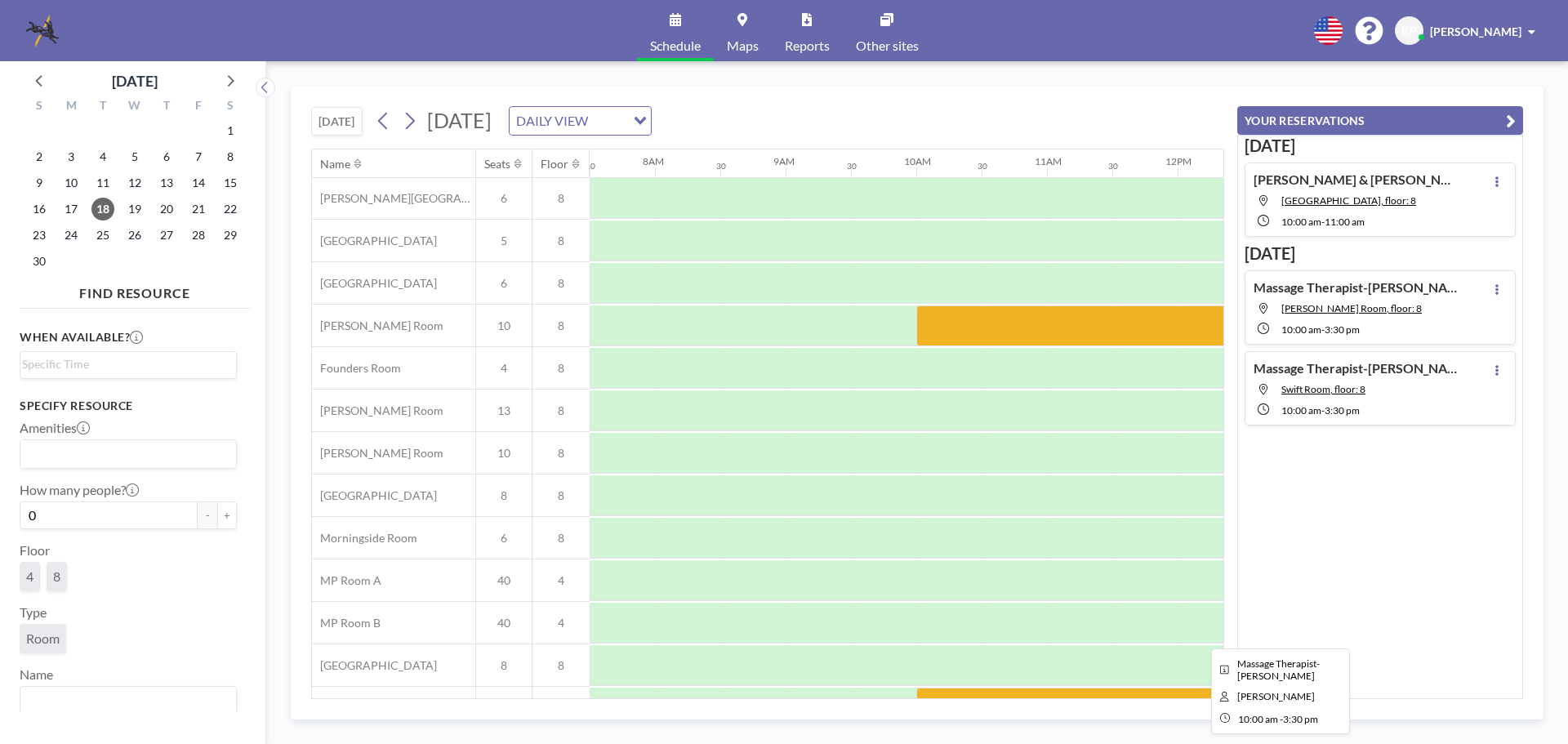
scroll to position [83, 980]
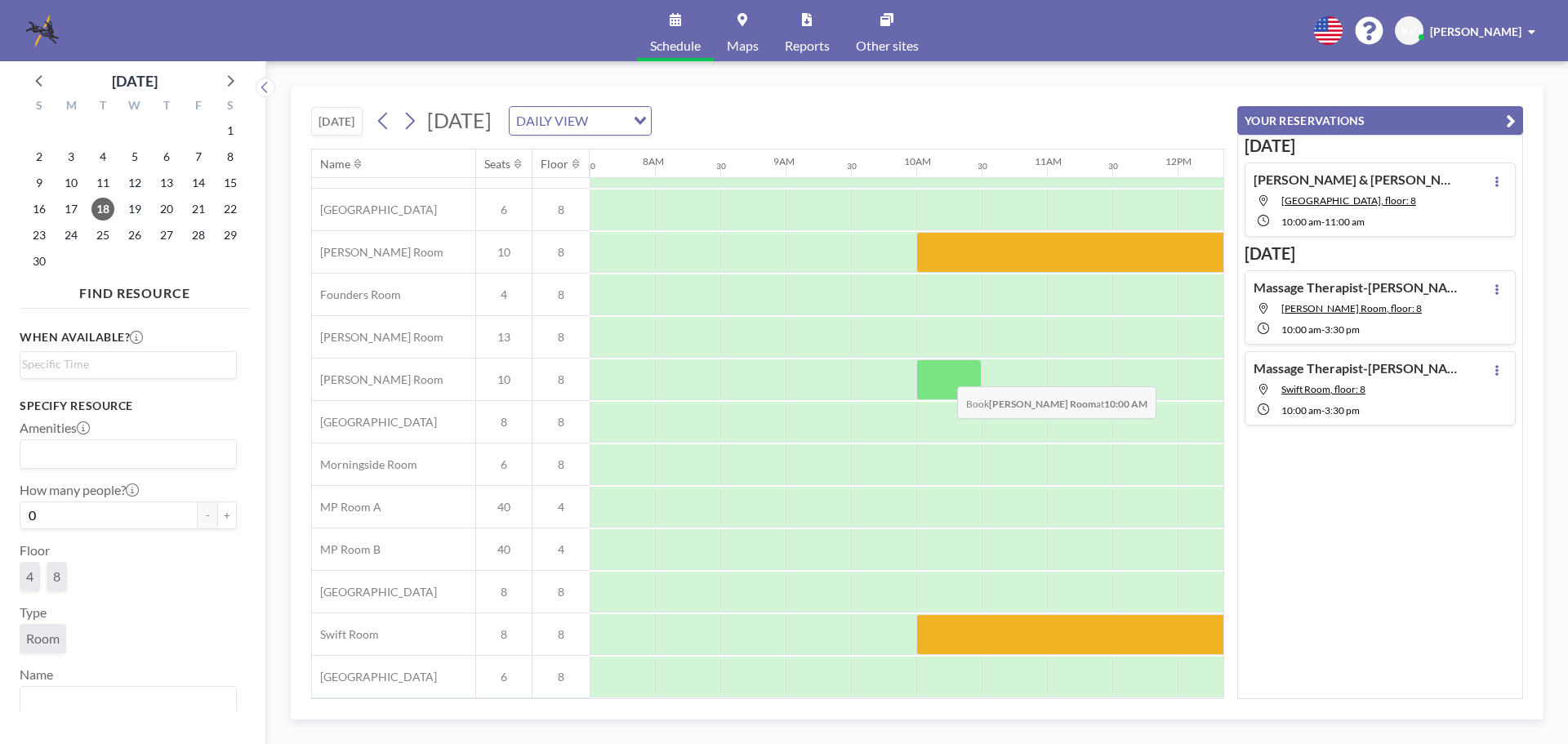
click at [945, 374] on div at bounding box center [948, 379] width 65 height 40
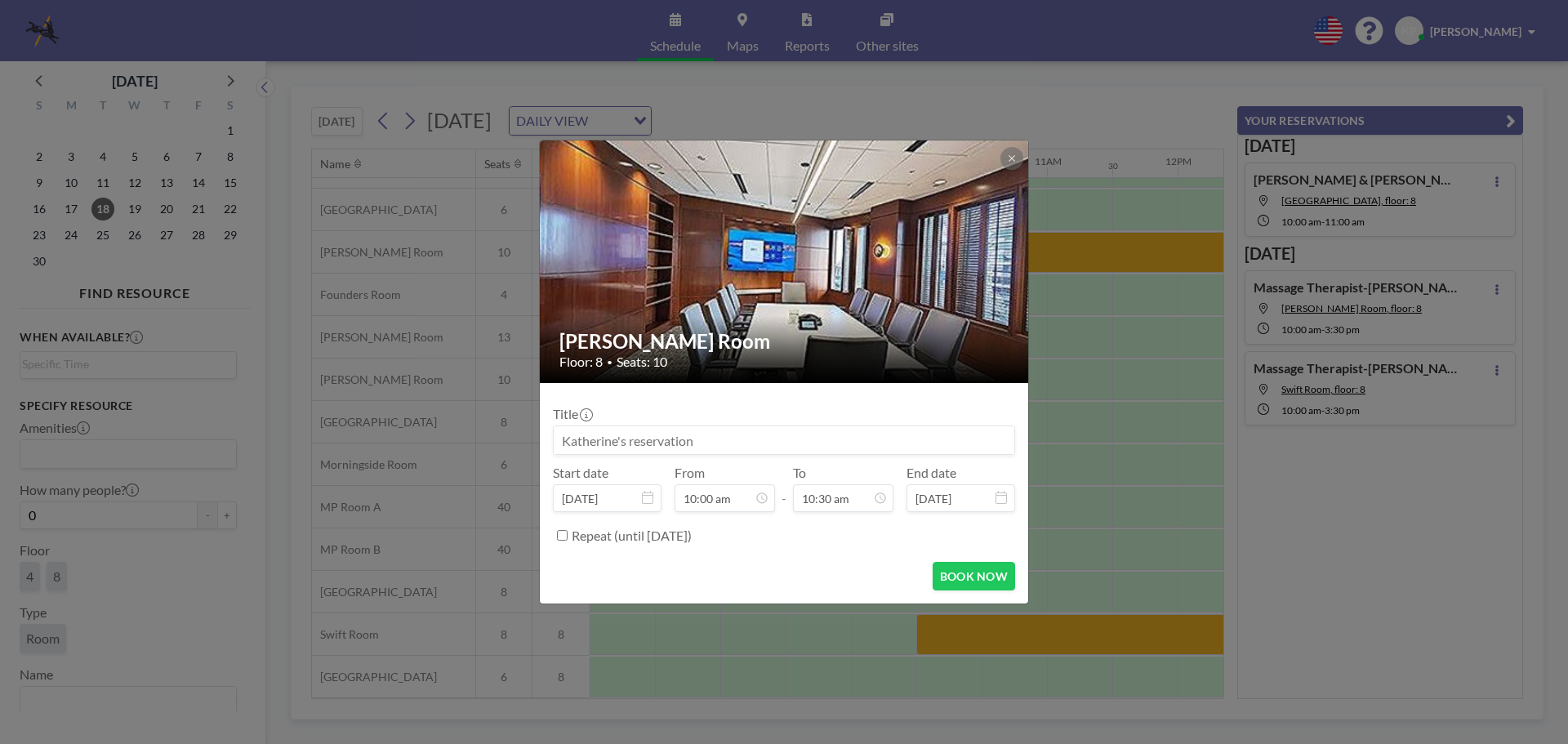
click at [825, 438] on input at bounding box center [784, 440] width 461 height 28
paste input "Massage Therapist-[PERSON_NAME]"
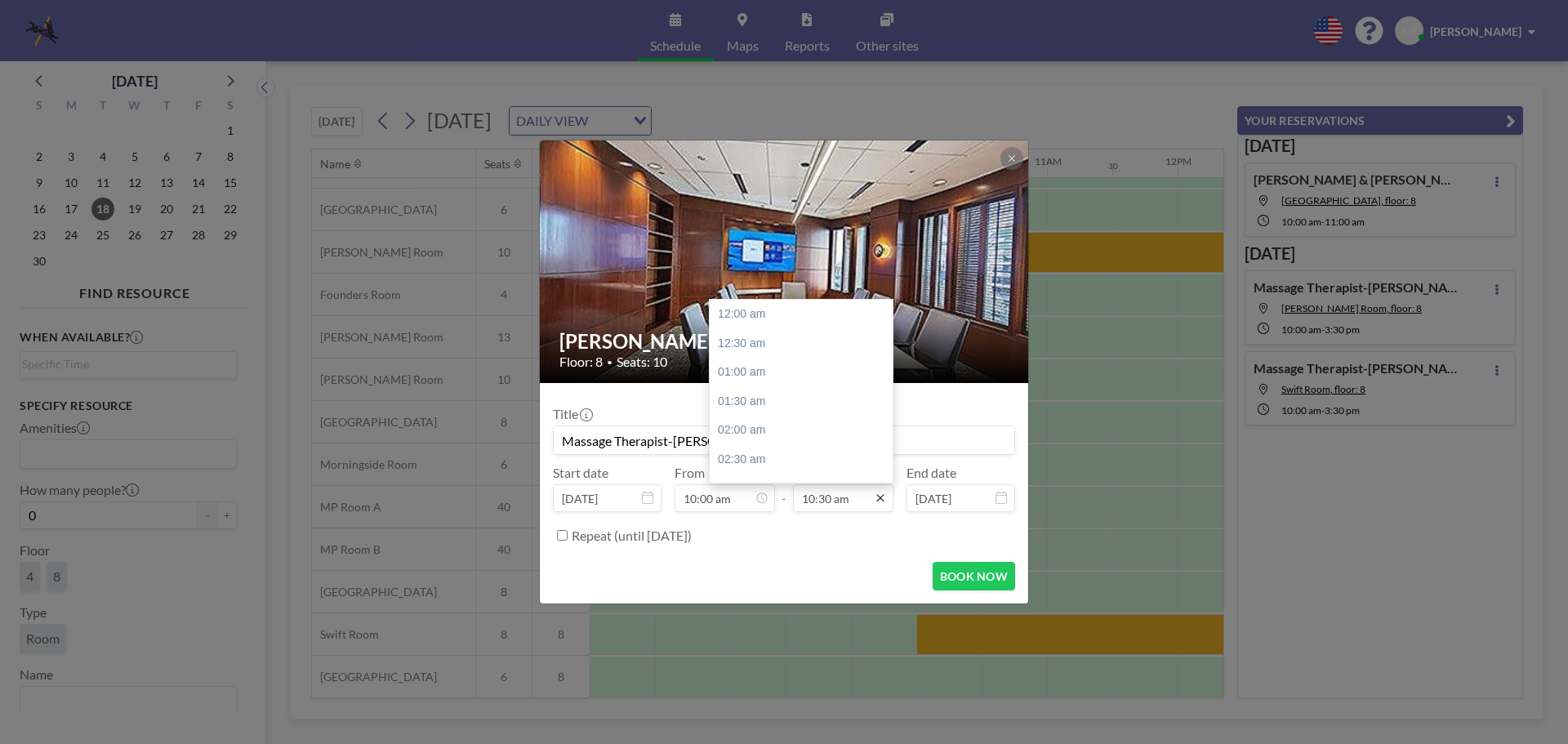
scroll to position [610, 0]
type input "Massage Therapist-[PERSON_NAME]"
click at [882, 502] on icon at bounding box center [880, 498] width 13 height 13
click at [794, 436] on div "03:30 pm" at bounding box center [806, 442] width 191 height 30
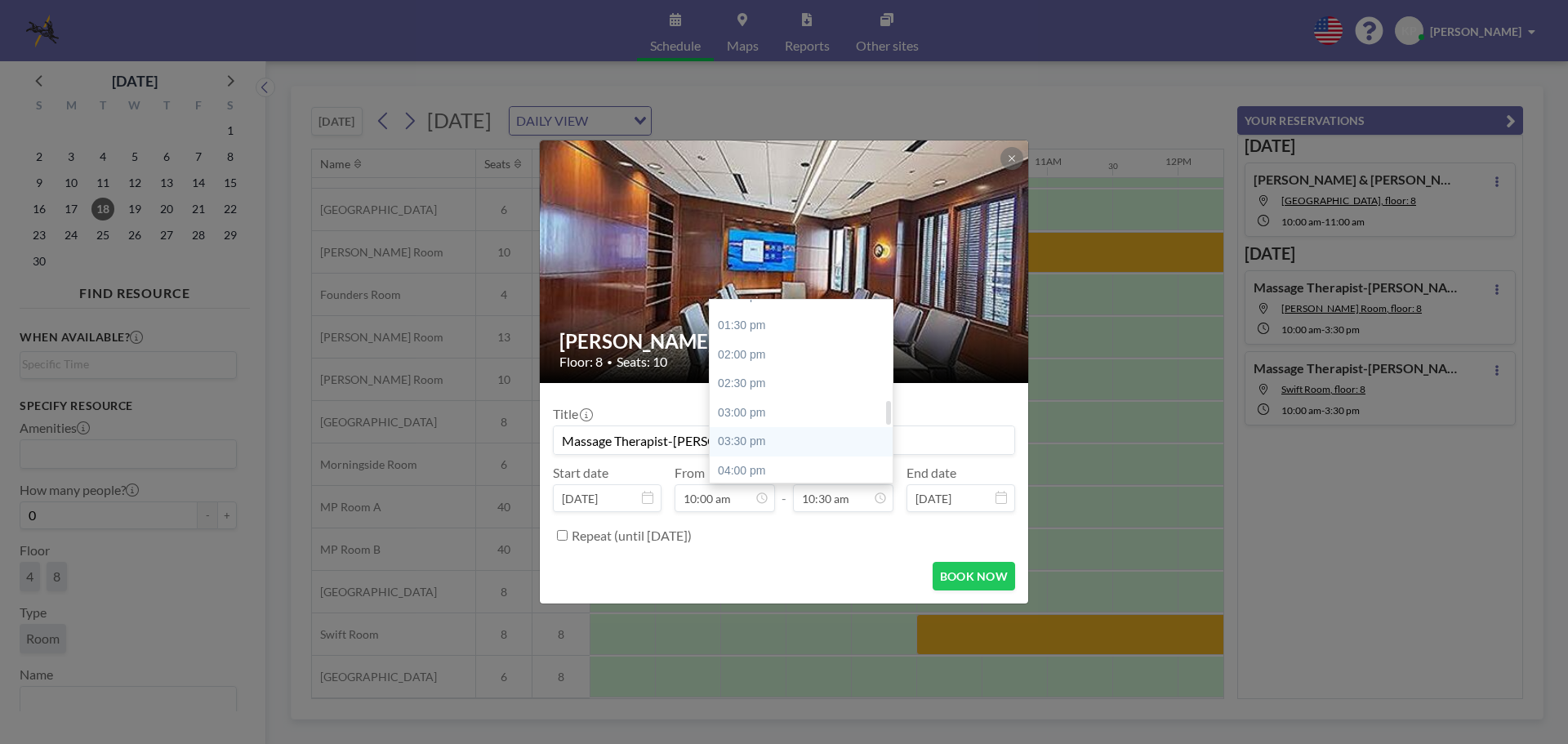
type input "03:30 pm"
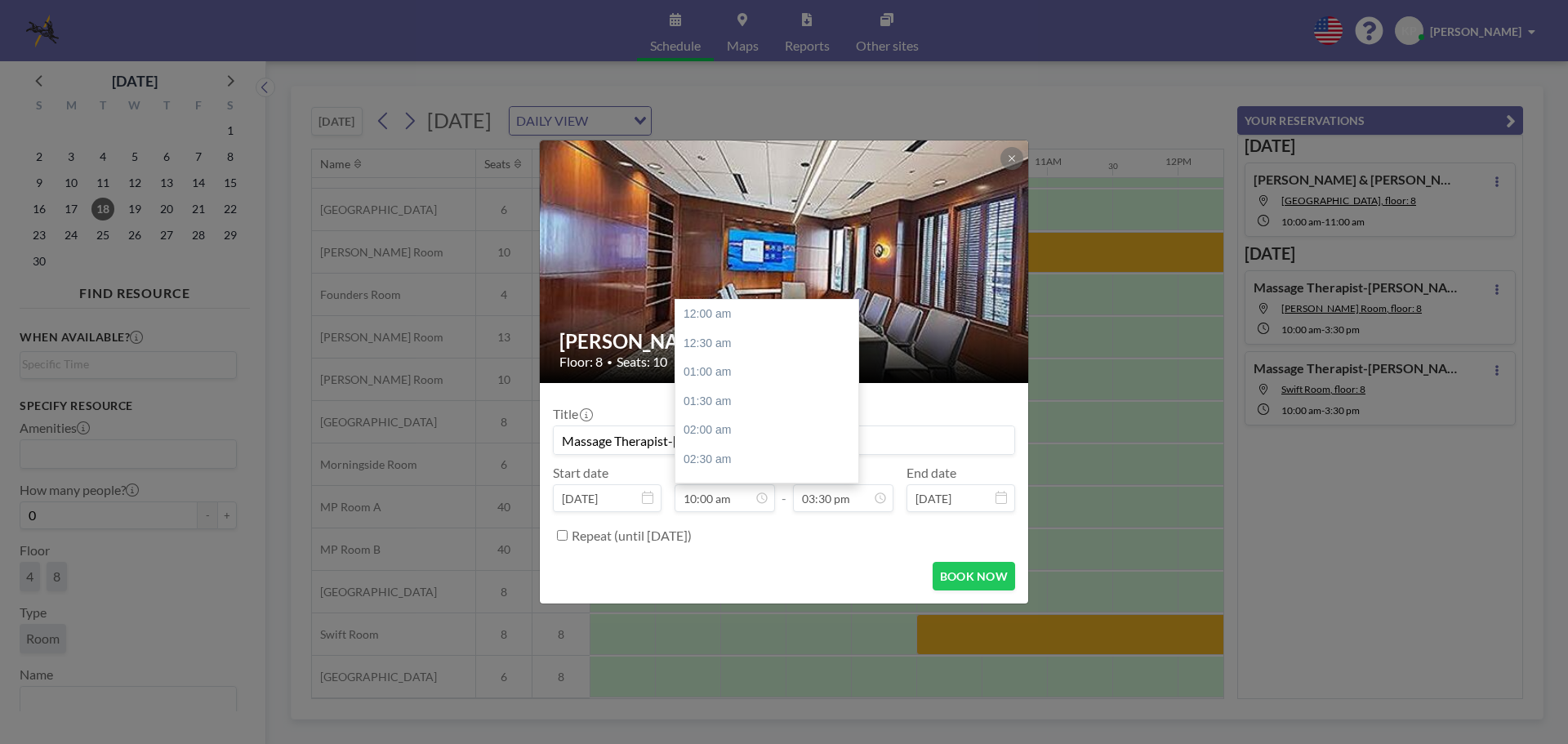
scroll to position [581, 0]
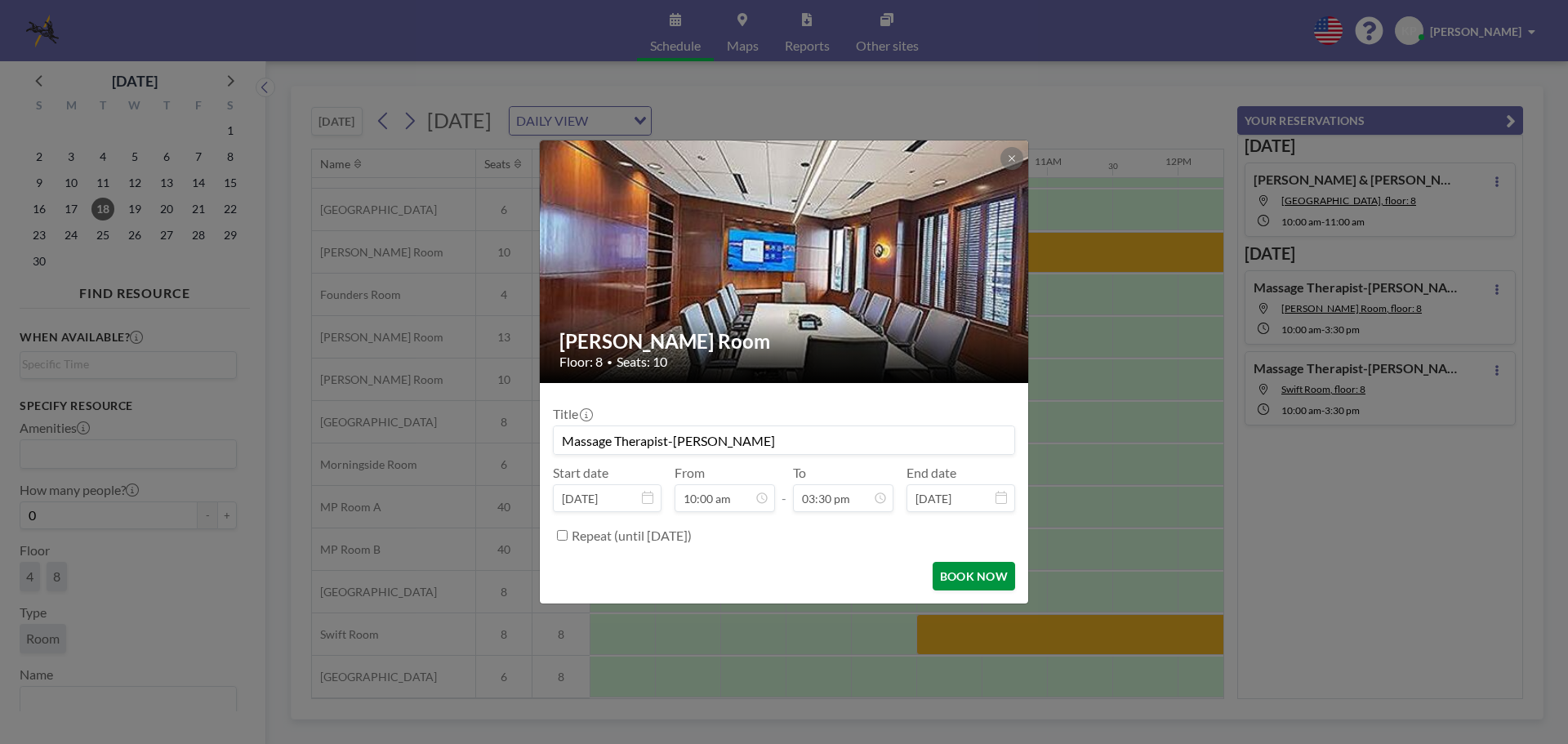
click at [997, 573] on button "BOOK NOW" at bounding box center [974, 576] width 83 height 29
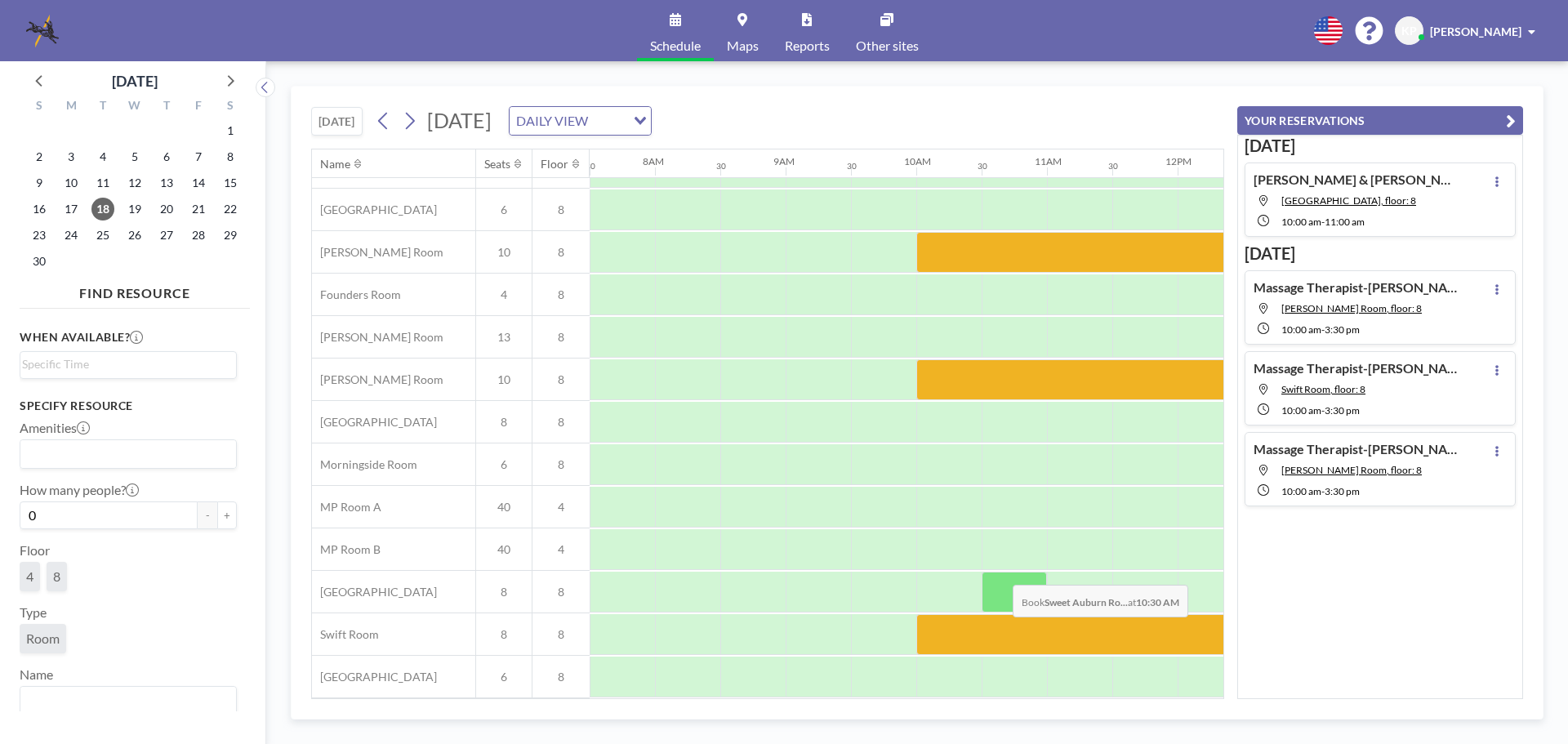
scroll to position [0, 980]
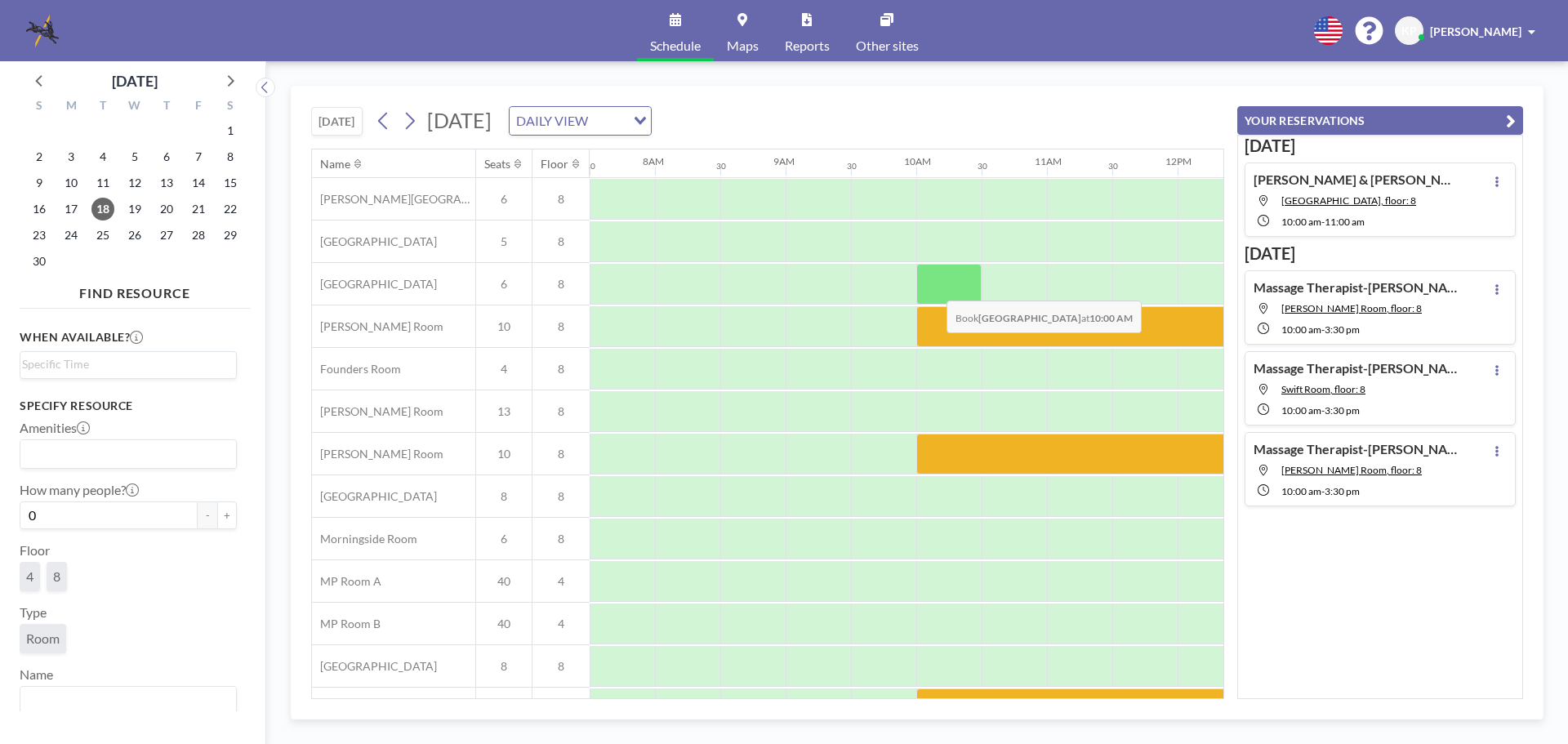
click at [934, 289] on div at bounding box center [948, 284] width 65 height 40
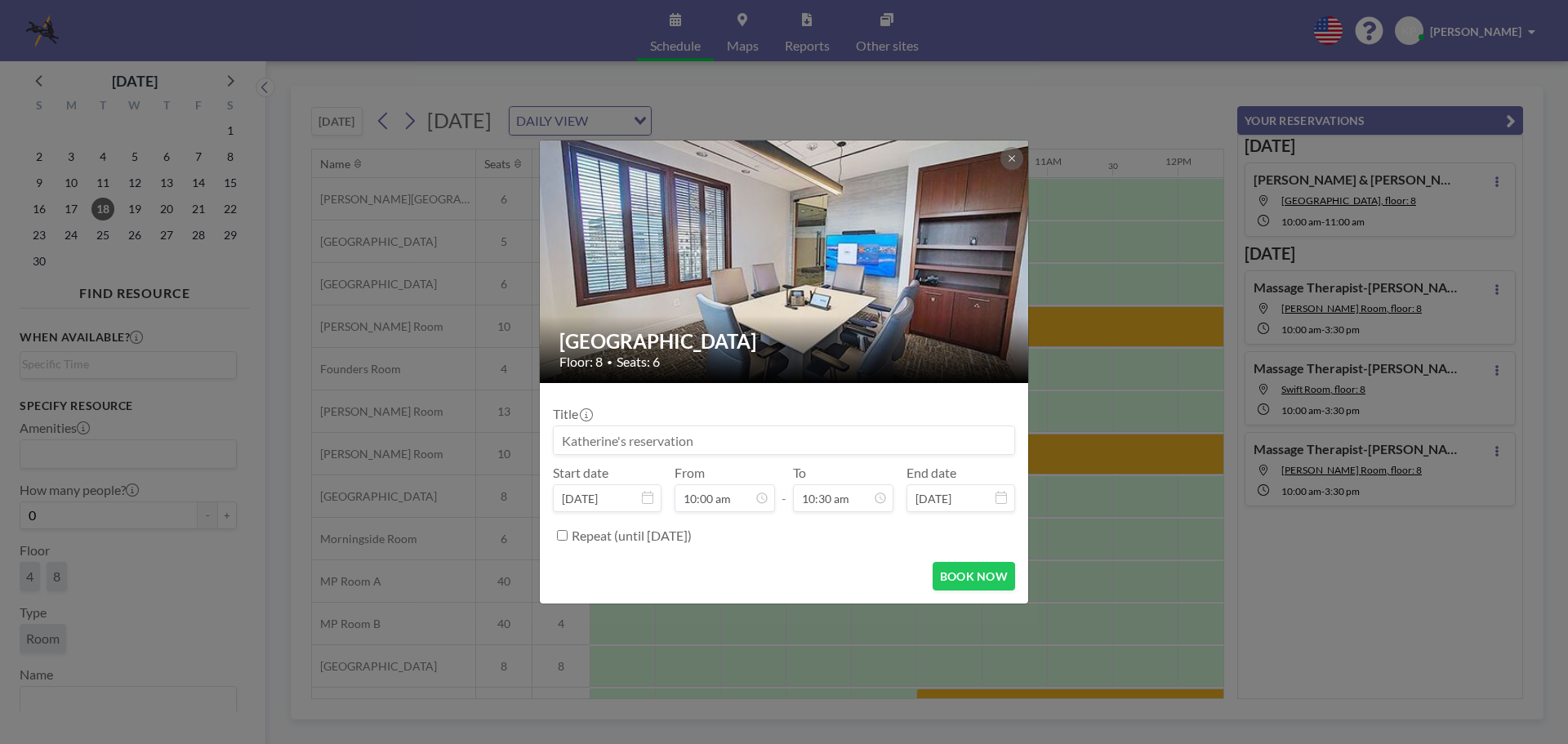
click at [733, 440] on input at bounding box center [784, 440] width 461 height 28
paste input "Massage Therapist-[PERSON_NAME]"
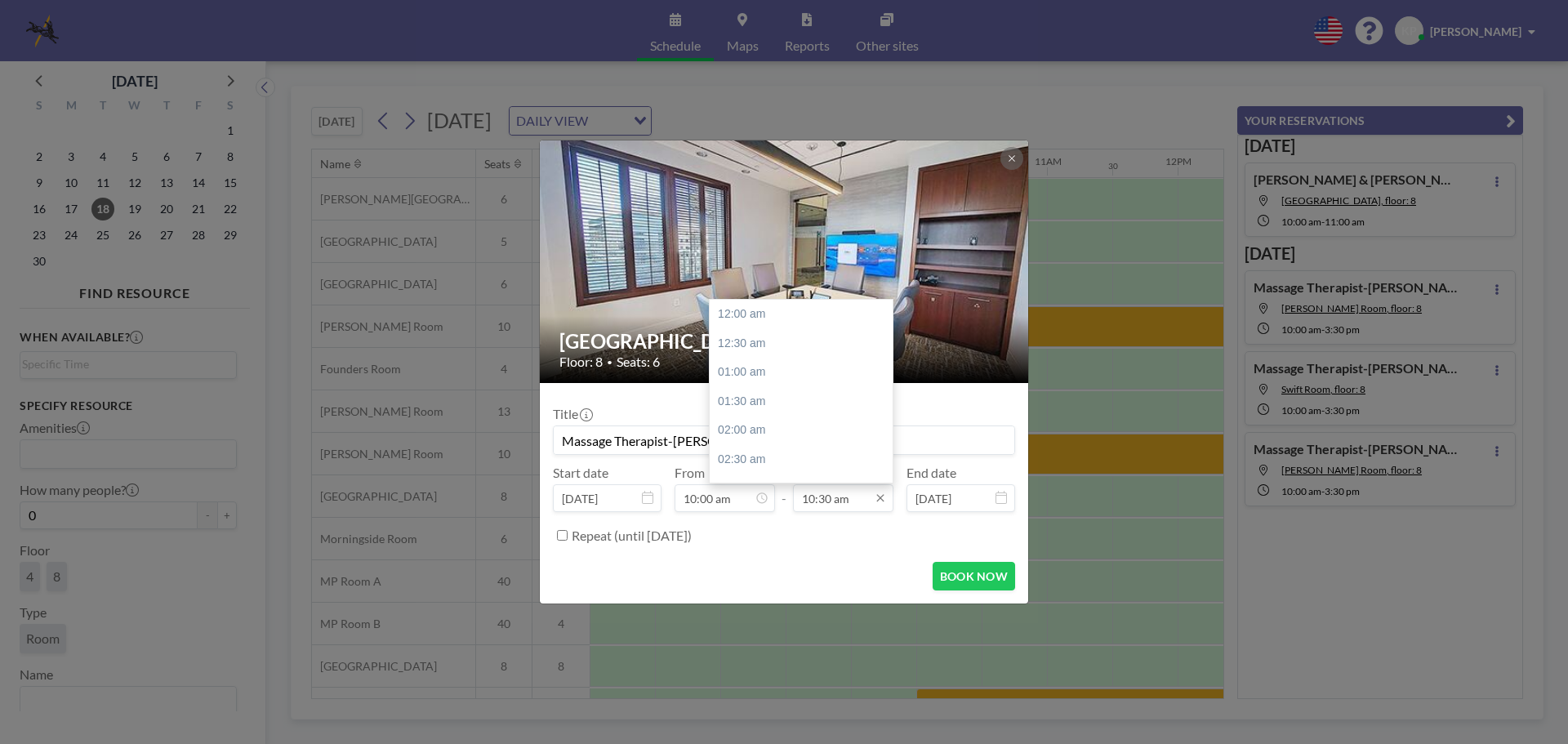
scroll to position [610, 0]
type input "Massage Therapist-[PERSON_NAME]"
click at [846, 505] on input "10:30 am" at bounding box center [843, 499] width 100 height 28
click at [778, 439] on div "03:30 pm" at bounding box center [806, 442] width 191 height 30
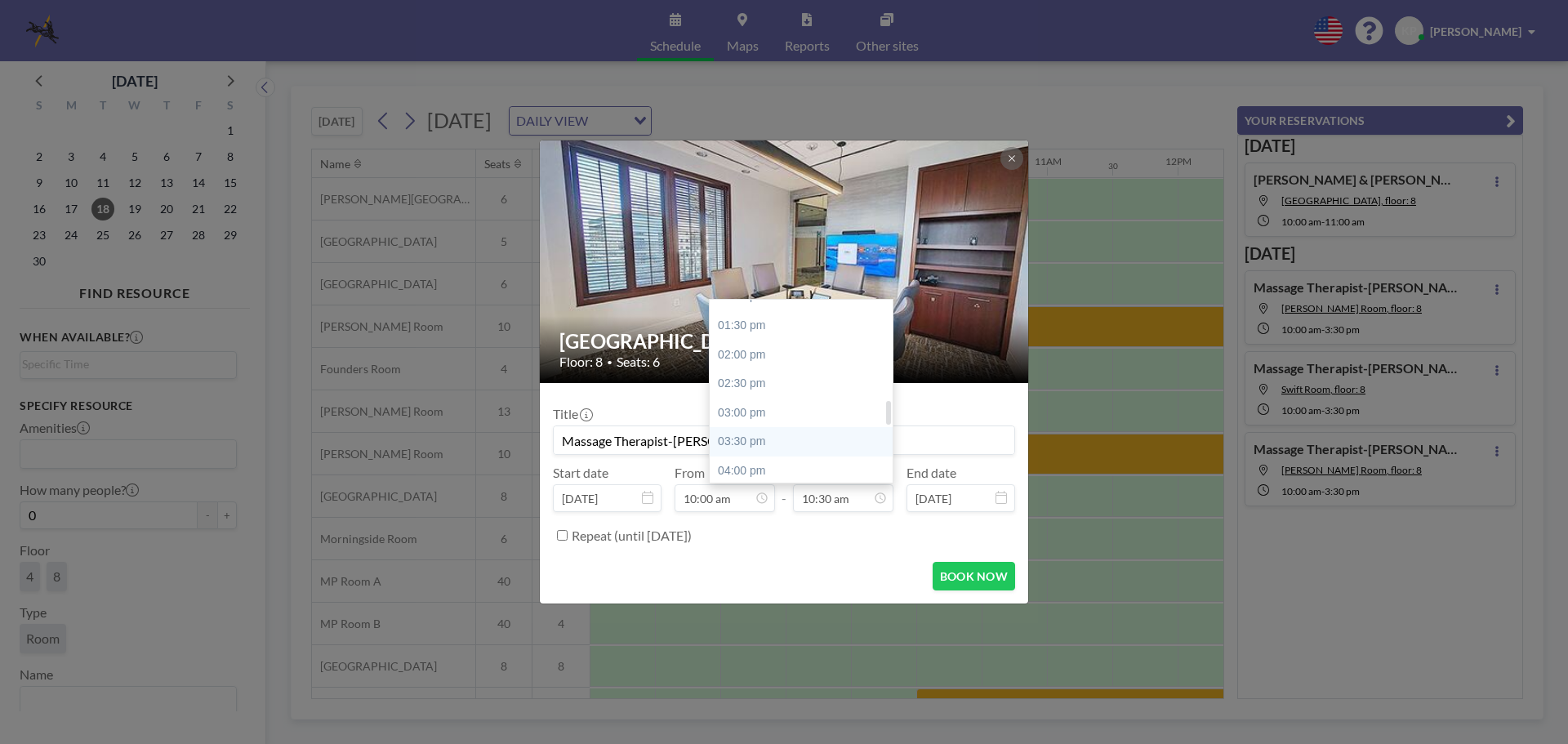
type input "03:30 pm"
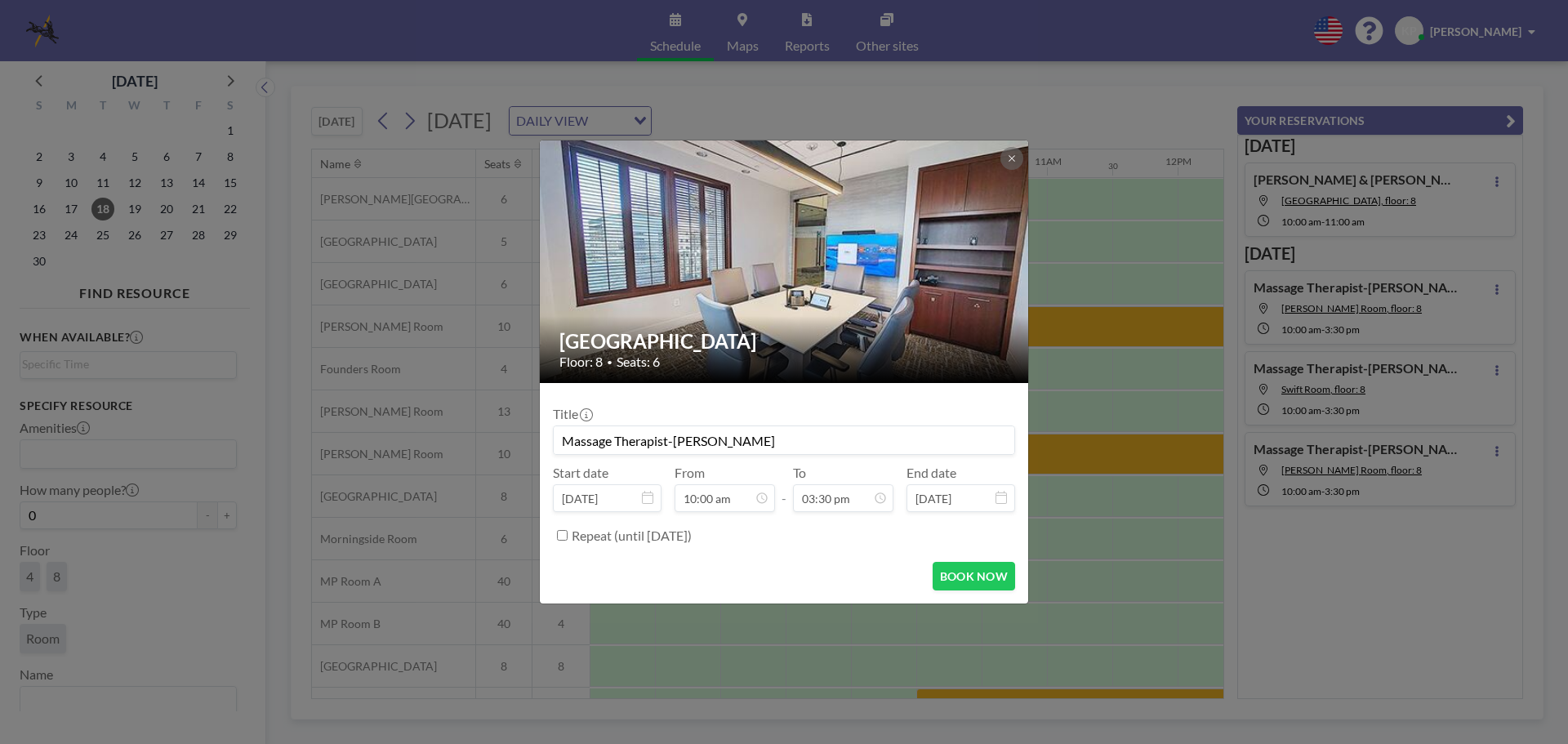
scroll to position [0, 0]
click at [963, 575] on button "BOOK NOW" at bounding box center [974, 576] width 83 height 29
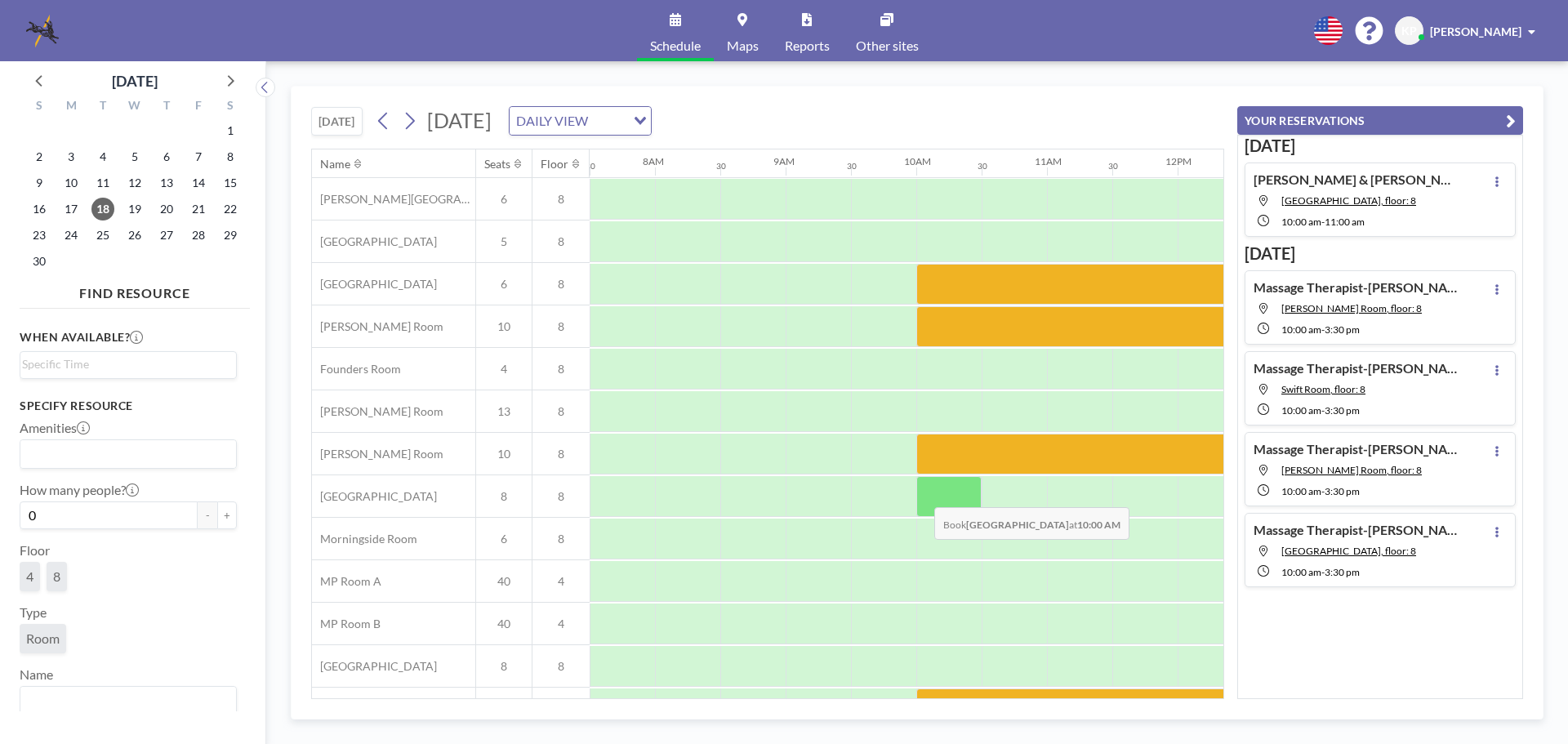
scroll to position [82, 980]
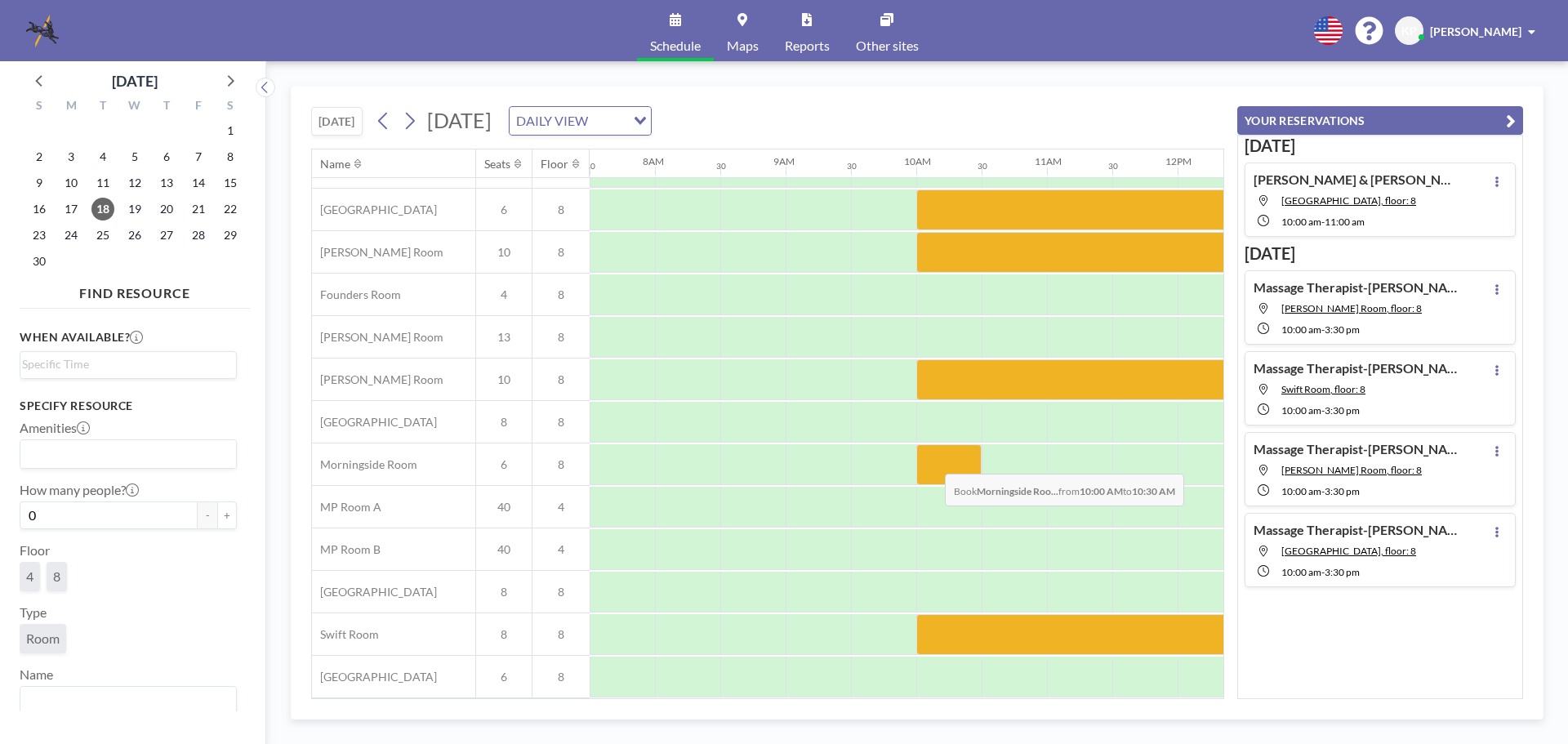
click at [932, 462] on div at bounding box center [948, 464] width 65 height 40
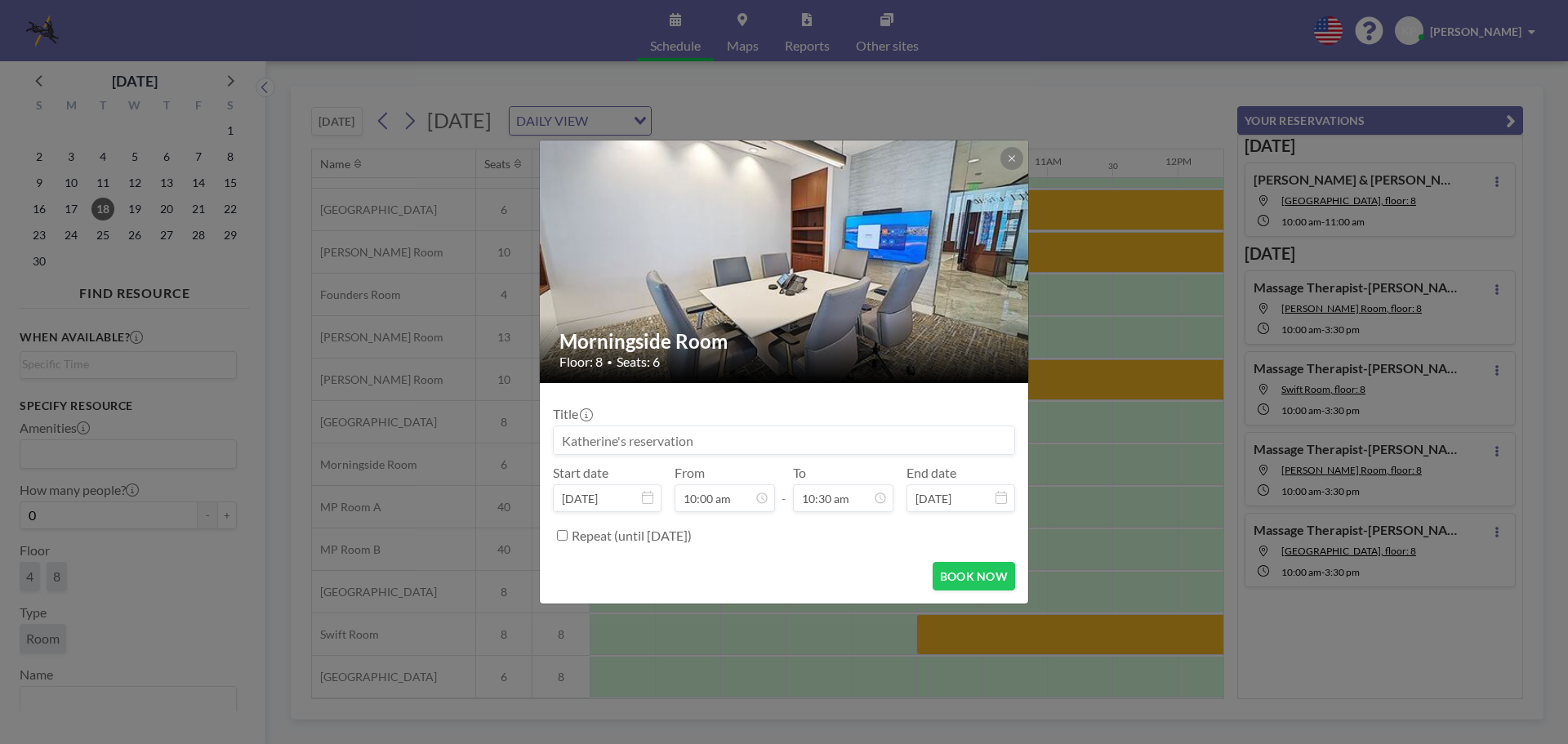
click at [823, 448] on input at bounding box center [784, 440] width 461 height 28
paste input "Massage Therapist-[PERSON_NAME]"
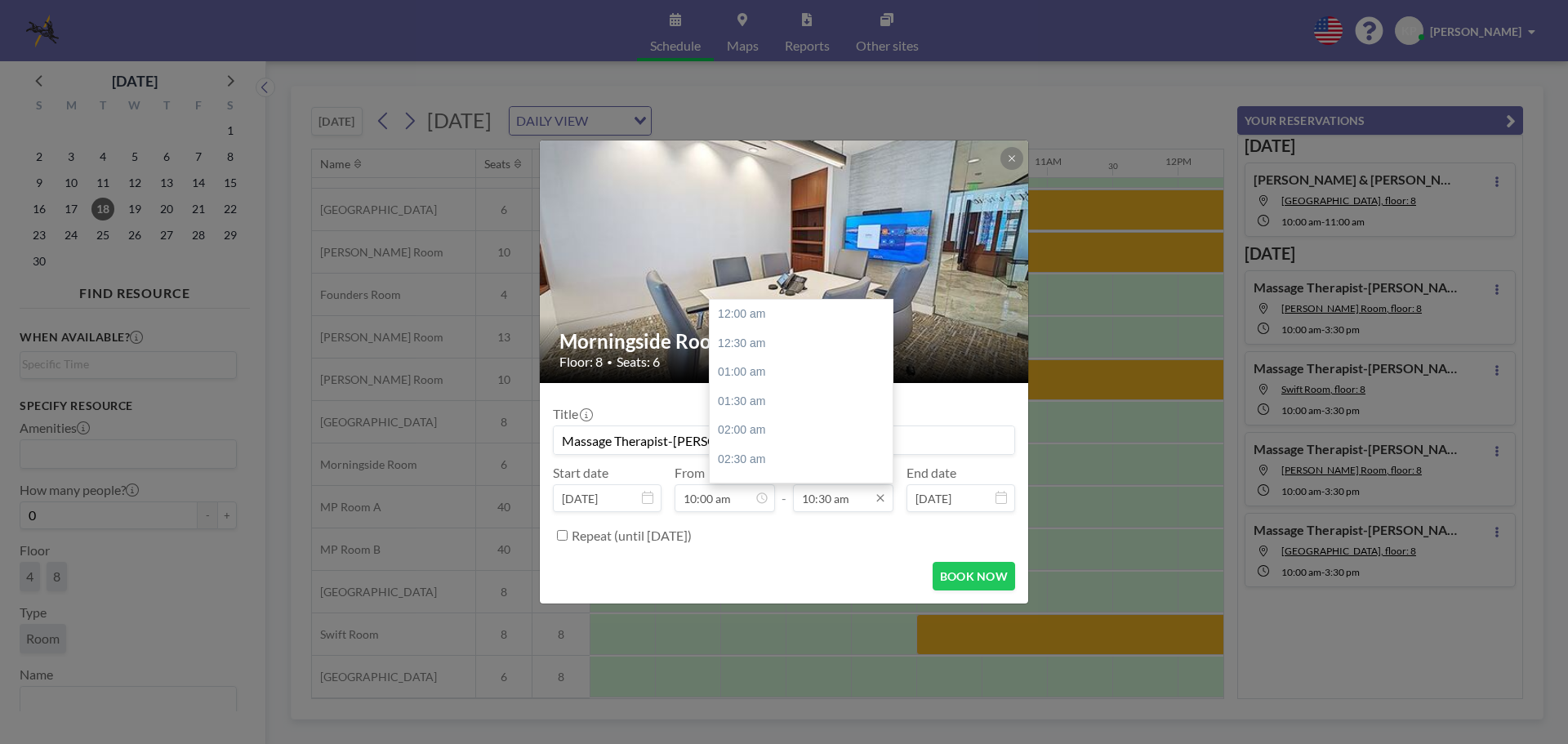
scroll to position [610, 0]
type input "Massage Therapist-[PERSON_NAME]"
click at [835, 502] on input "10:30 am" at bounding box center [843, 499] width 100 height 28
click at [825, 434] on div "03:30 pm" at bounding box center [806, 442] width 191 height 30
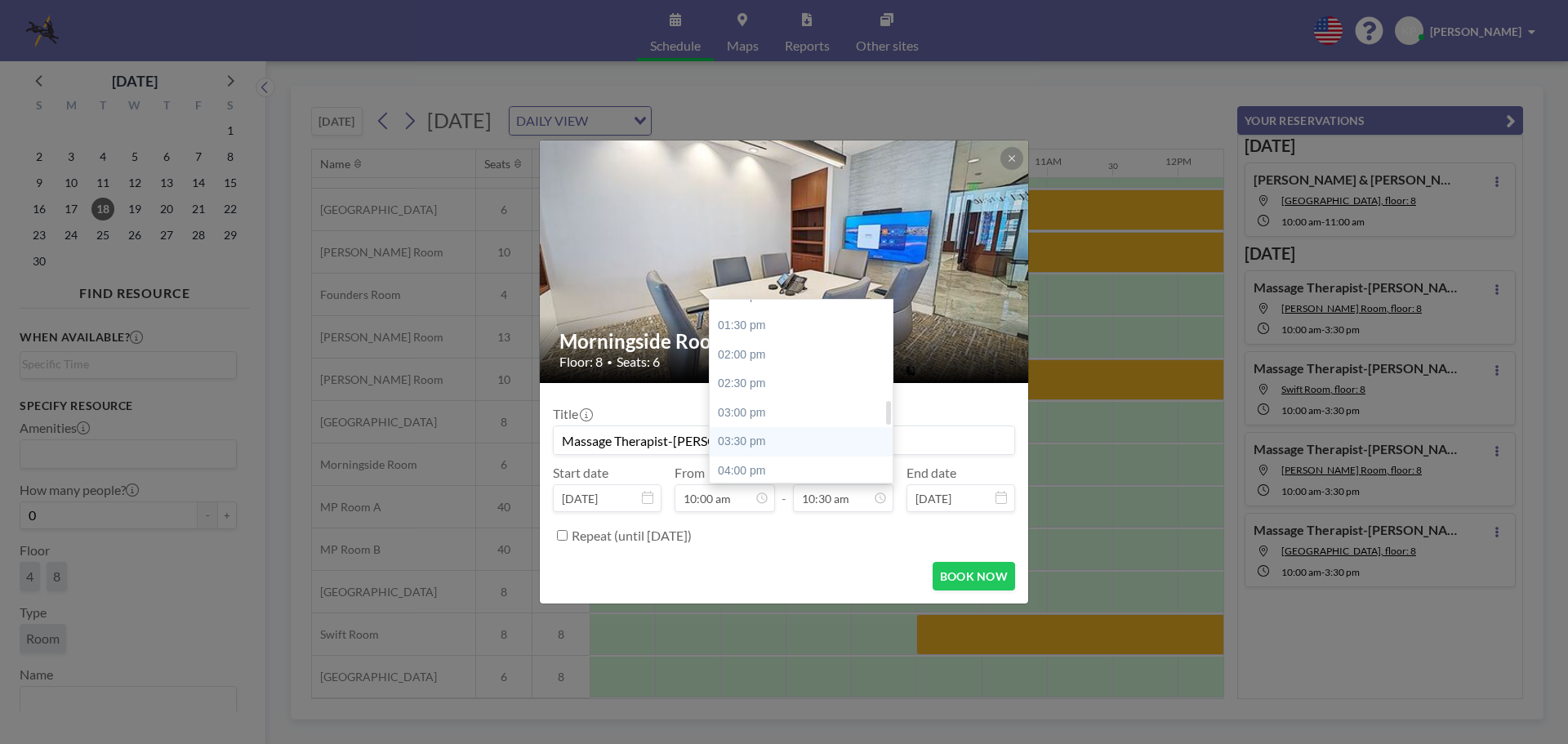
type input "03:30 pm"
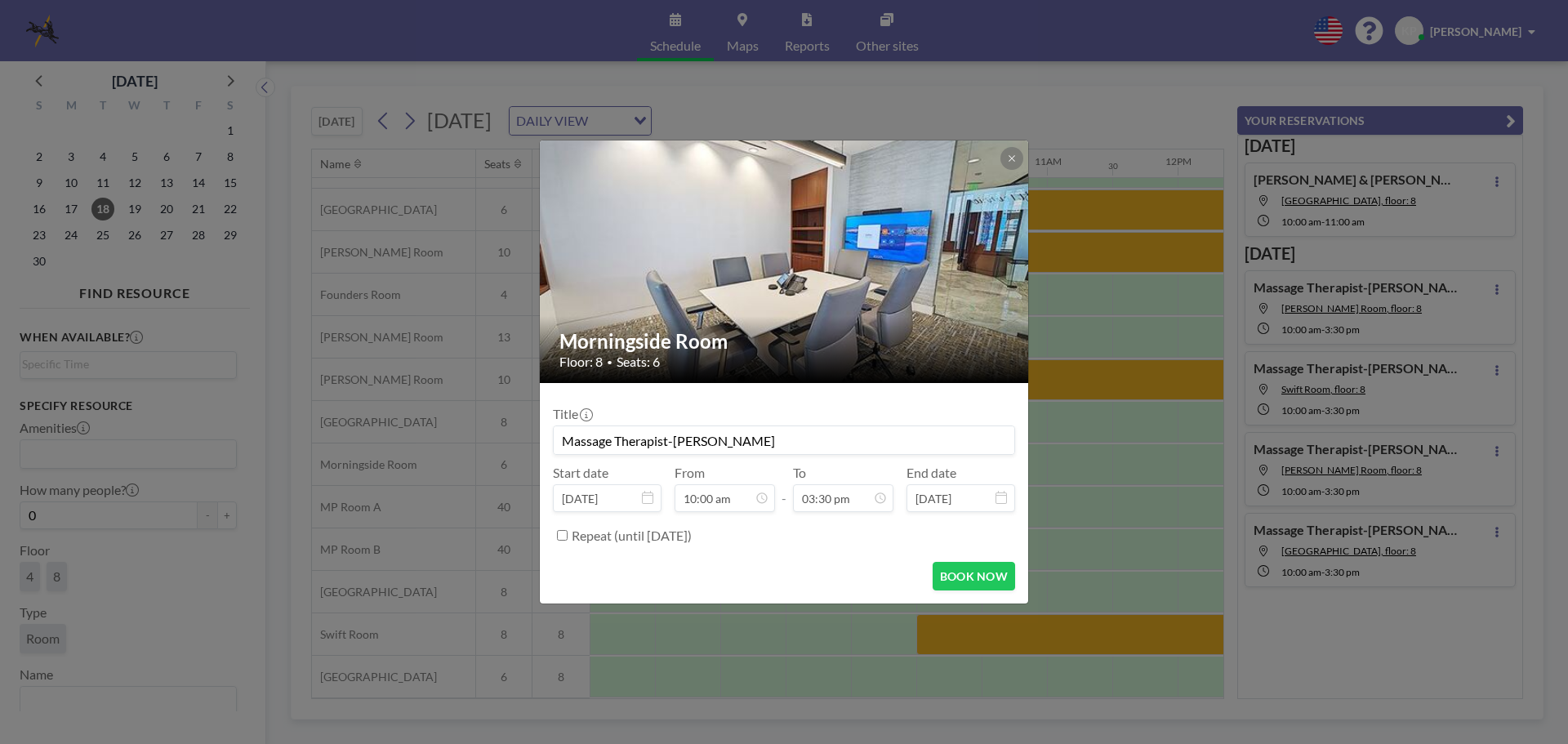
scroll to position [902, 0]
click at [962, 574] on button "BOOK NOW" at bounding box center [974, 576] width 83 height 29
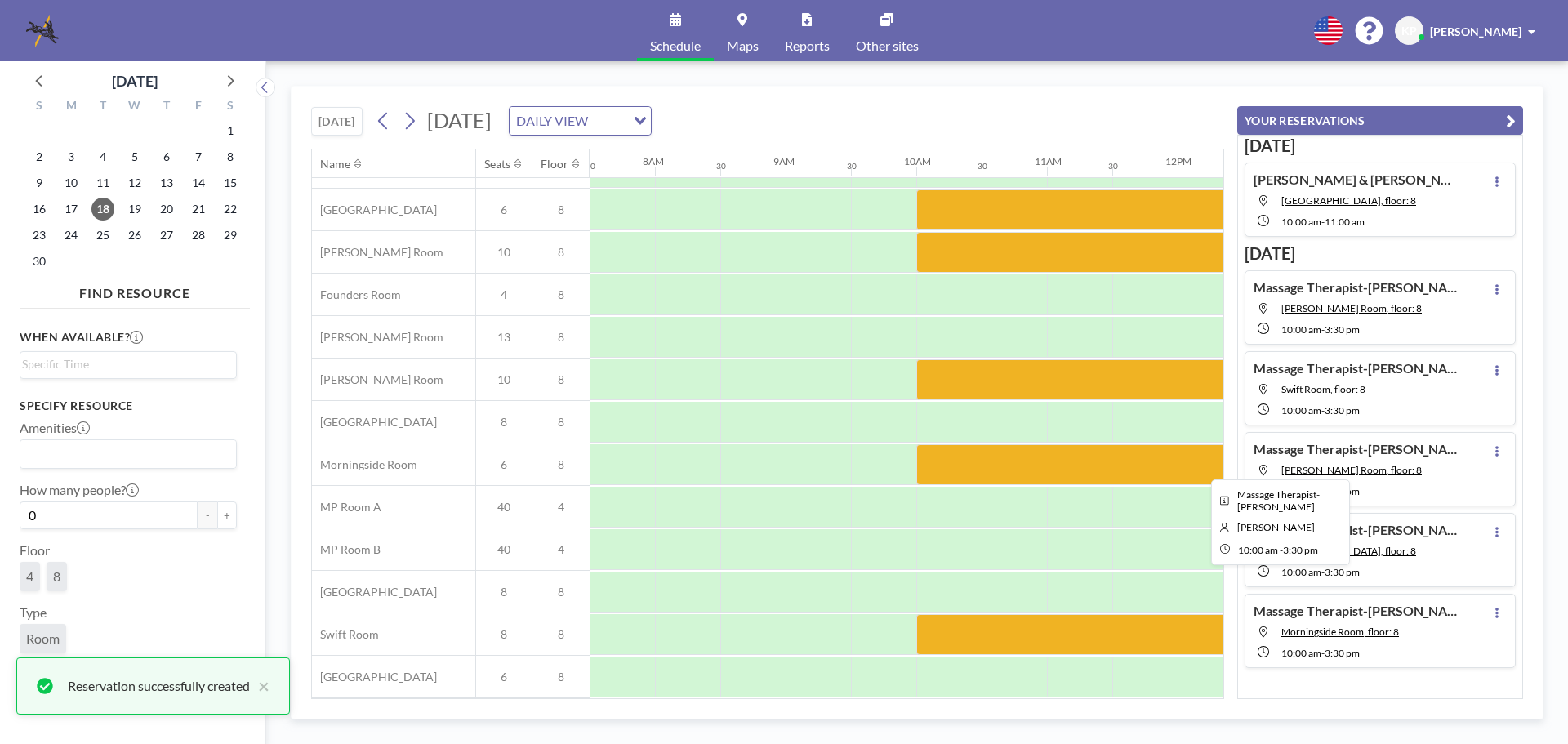
scroll to position [0, 980]
